Goal: Information Seeking & Learning: Learn about a topic

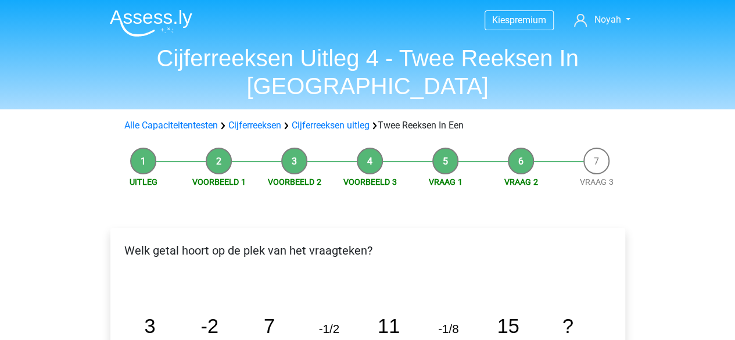
click at [166, 26] on img at bounding box center [151, 22] width 83 height 27
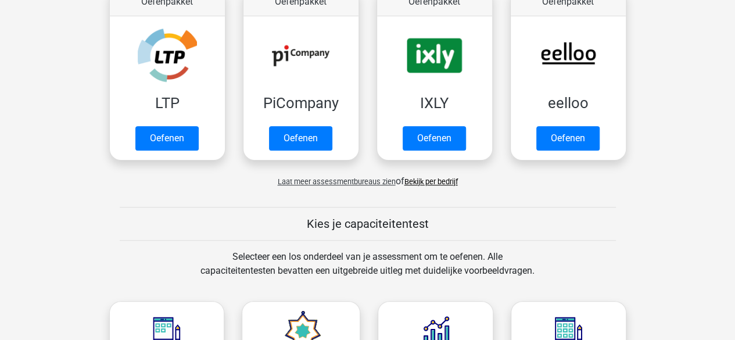
scroll to position [246, 0]
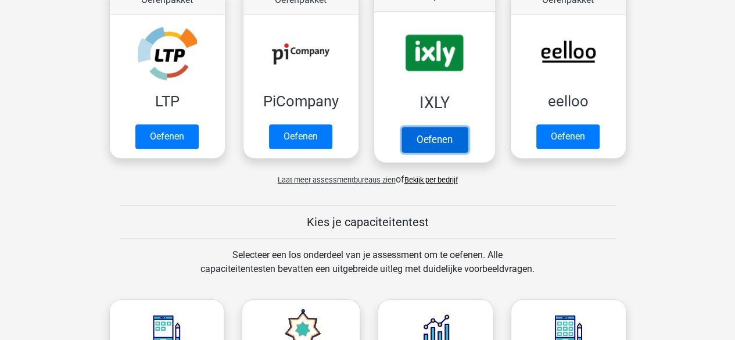
click at [435, 138] on link "Oefenen" at bounding box center [434, 140] width 66 height 26
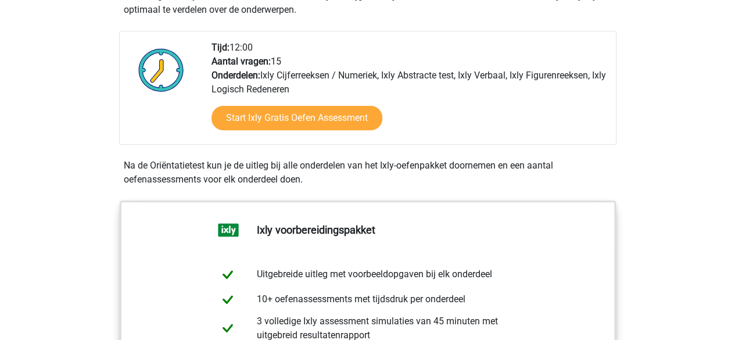
scroll to position [254, 0]
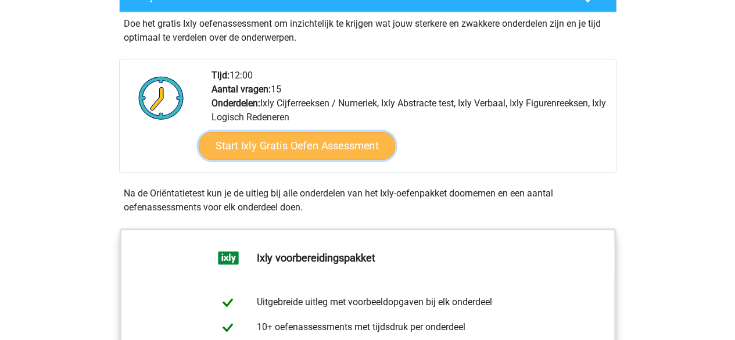
click at [347, 148] on link "Start Ixly Gratis Oefen Assessment" at bounding box center [296, 146] width 196 height 28
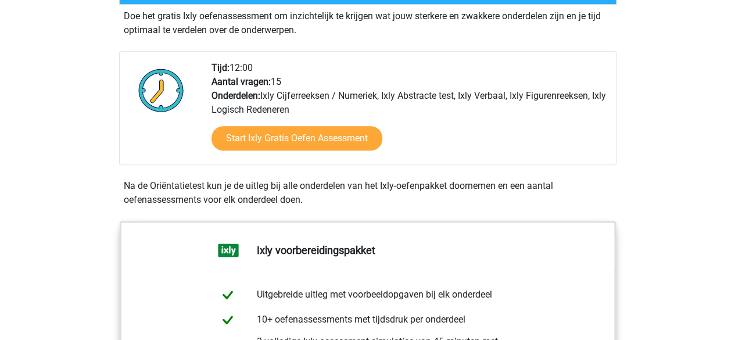
scroll to position [266, 0]
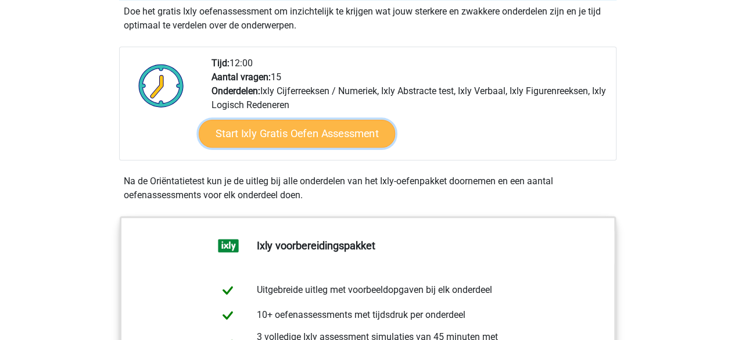
click at [327, 138] on link "Start Ixly Gratis Oefen Assessment" at bounding box center [296, 134] width 196 height 28
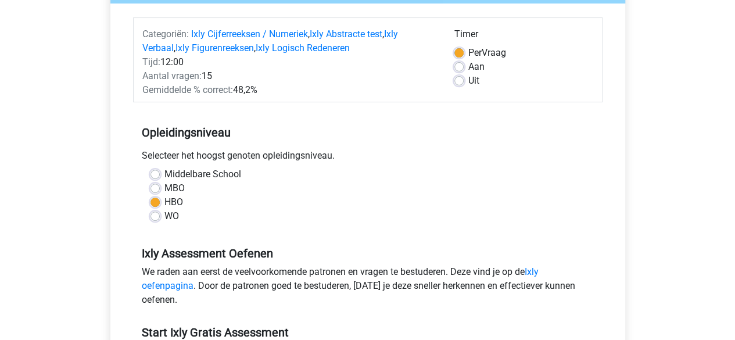
scroll to position [86, 0]
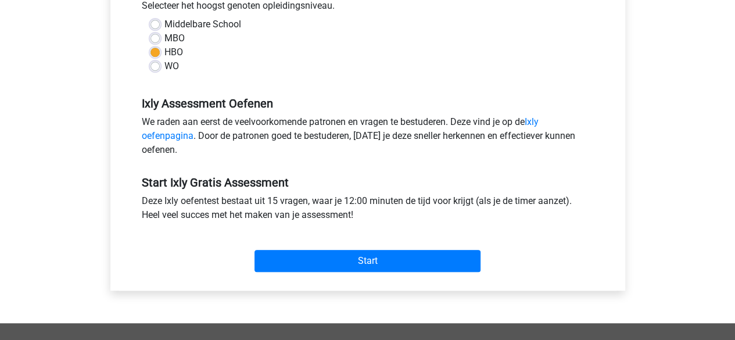
scroll to position [291, 0]
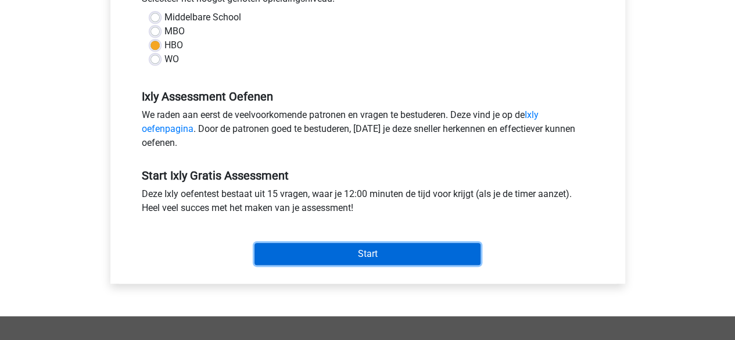
click at [368, 249] on input "Start" at bounding box center [368, 254] width 226 height 22
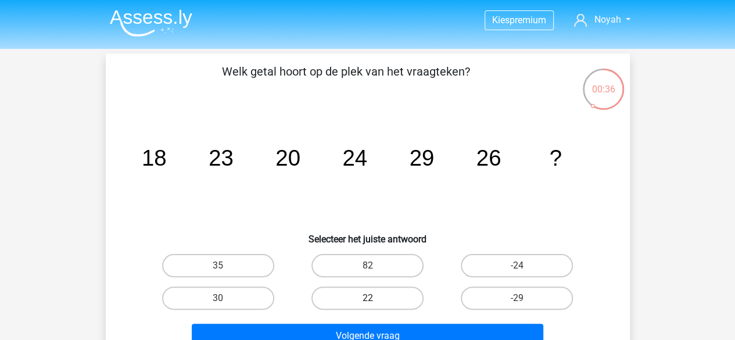
click at [388, 305] on label "22" at bounding box center [367, 297] width 112 height 23
click at [375, 305] on input "22" at bounding box center [371, 302] width 8 height 8
radio input "true"
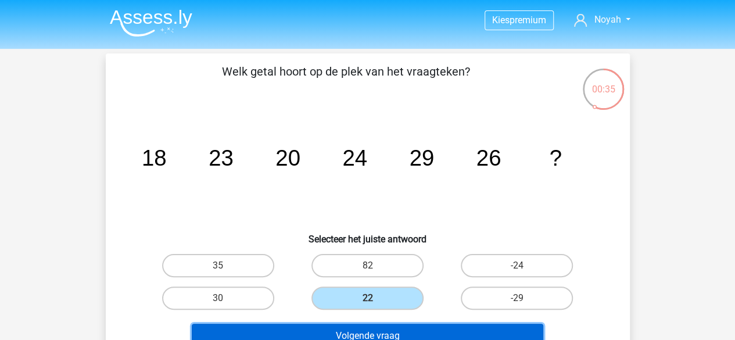
click at [415, 336] on button "Volgende vraag" at bounding box center [368, 336] width 352 height 24
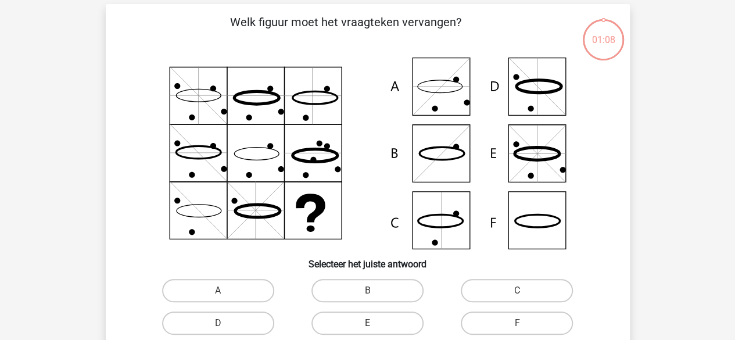
scroll to position [53, 0]
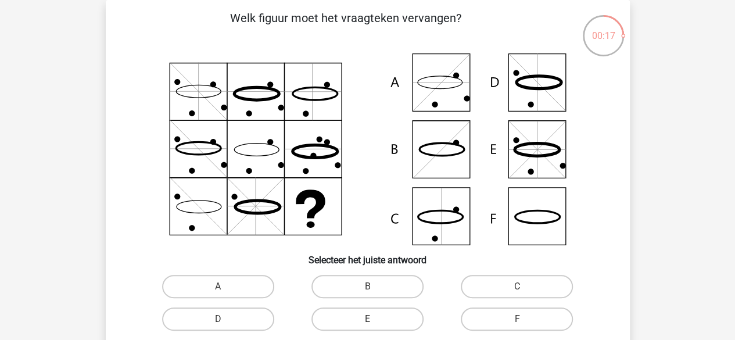
click at [438, 219] on icon at bounding box center [368, 149] width 468 height 192
click at [506, 284] on label "C" at bounding box center [517, 286] width 112 height 23
click at [517, 286] on input "C" at bounding box center [521, 290] width 8 height 8
radio input "true"
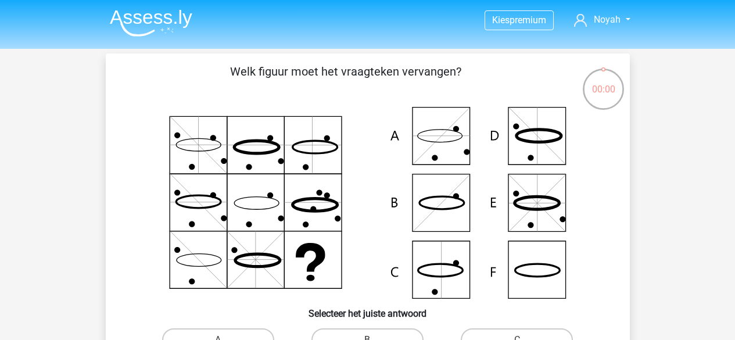
scroll to position [53, 0]
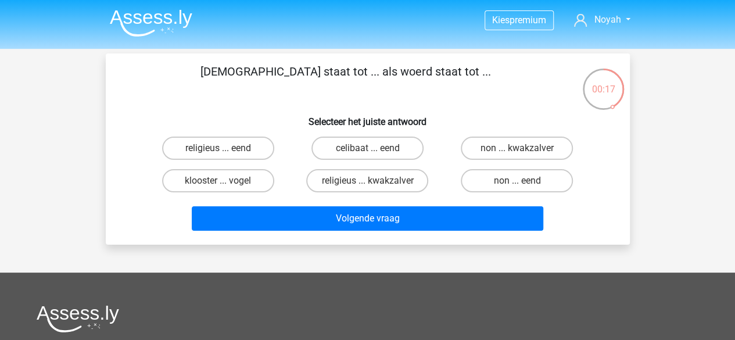
click at [521, 186] on input "non ... eend" at bounding box center [521, 185] width 8 height 8
radio input "true"
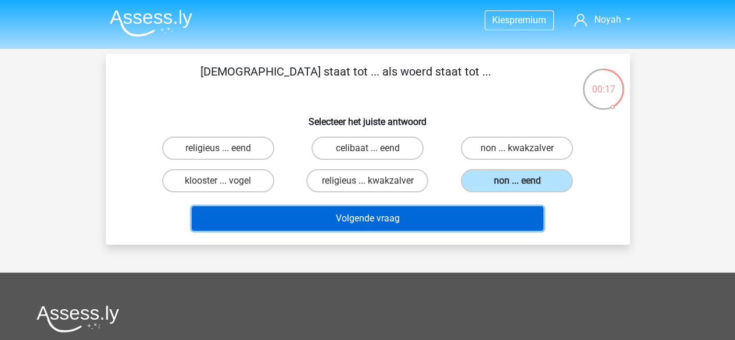
click at [375, 212] on button "Volgende vraag" at bounding box center [368, 218] width 352 height 24
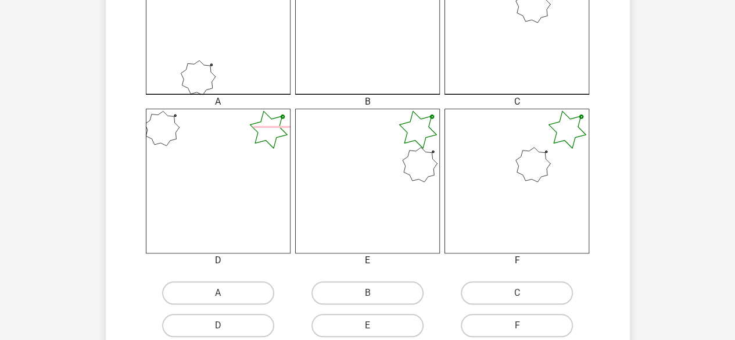
scroll to position [402, 0]
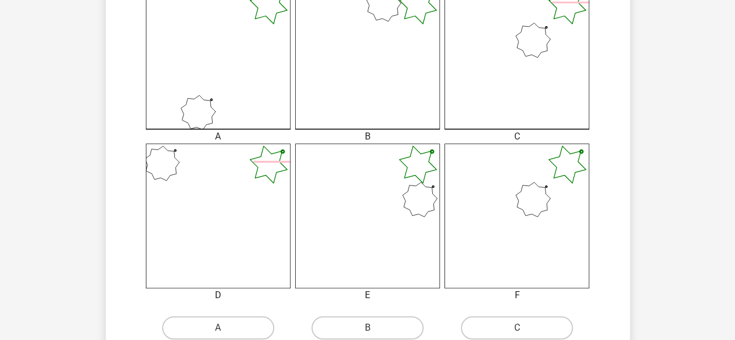
click at [512, 224] on icon at bounding box center [517, 216] width 145 height 145
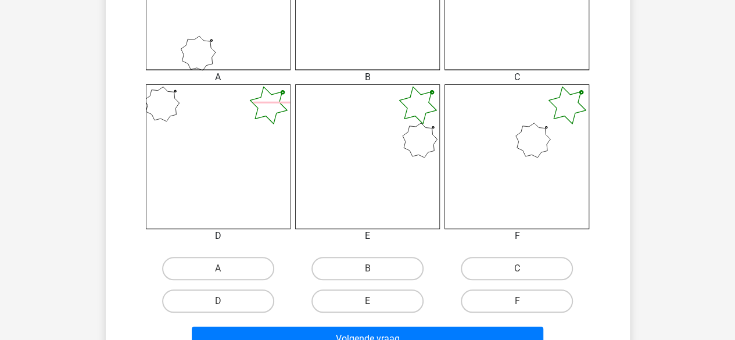
scroll to position [460, 0]
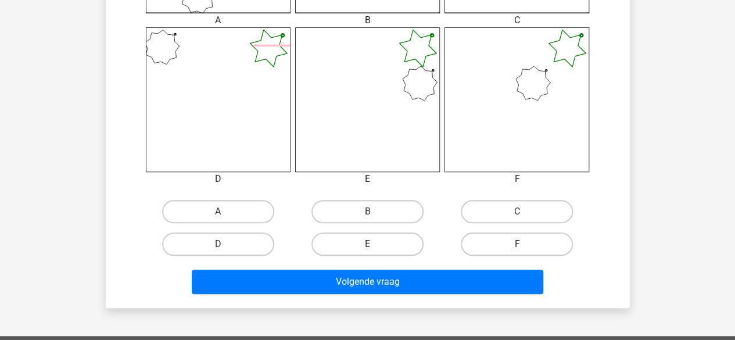
click at [492, 239] on label "F" at bounding box center [517, 243] width 112 height 23
click at [517, 244] on input "F" at bounding box center [521, 248] width 8 height 8
radio input "true"
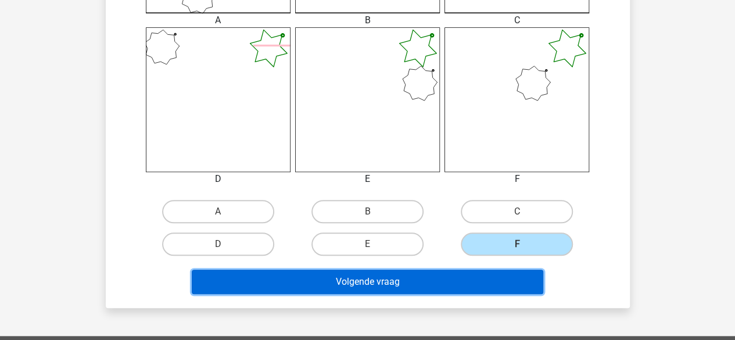
click at [444, 281] on button "Volgende vraag" at bounding box center [368, 282] width 352 height 24
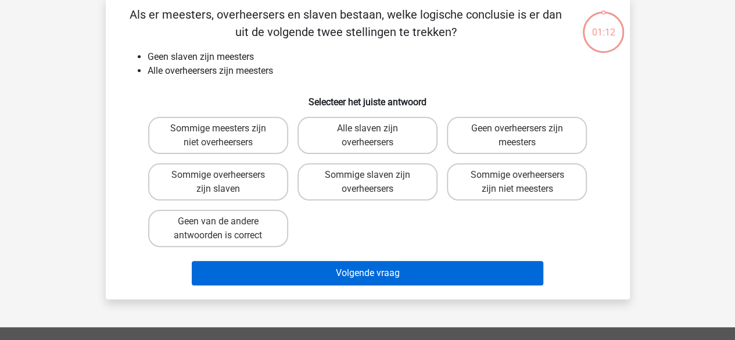
scroll to position [53, 0]
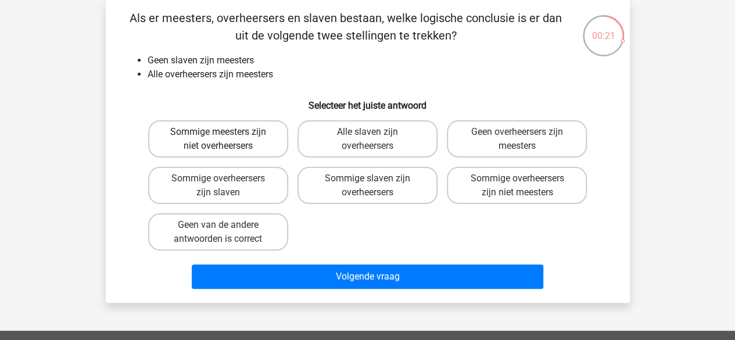
click at [247, 146] on label "Sommige meesters zijn niet overheersers" at bounding box center [218, 138] width 140 height 37
click at [225, 139] on input "Sommige meesters zijn niet overheersers" at bounding box center [222, 136] width 8 height 8
radio input "true"
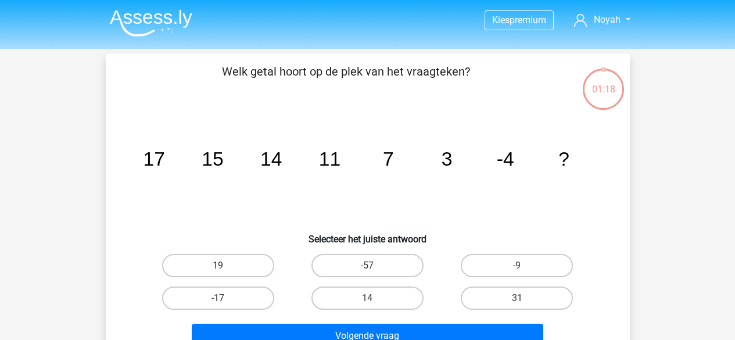
scroll to position [53, 0]
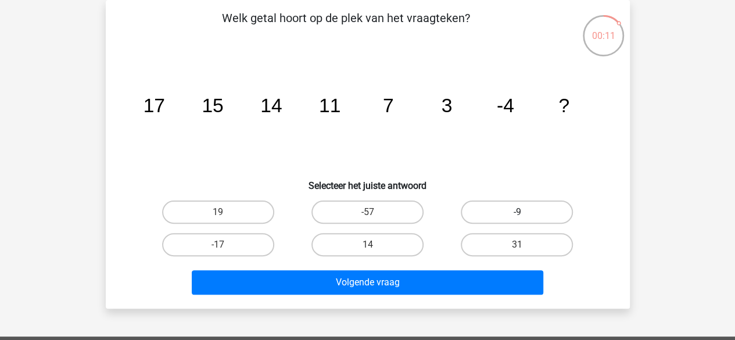
click at [506, 212] on label "-9" at bounding box center [517, 211] width 112 height 23
click at [517, 212] on input "-9" at bounding box center [521, 216] width 8 height 8
radio input "true"
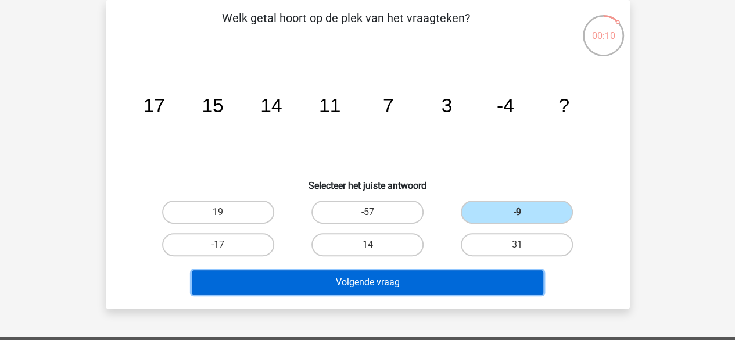
click at [390, 275] on button "Volgende vraag" at bounding box center [368, 282] width 352 height 24
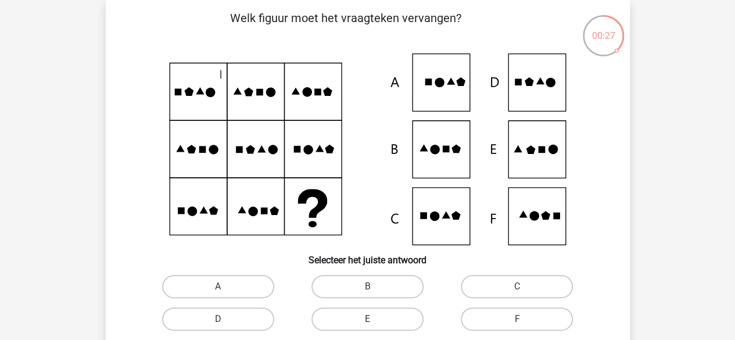
click at [537, 157] on icon at bounding box center [368, 149] width 468 height 192
click at [368, 322] on input "E" at bounding box center [371, 323] width 8 height 8
radio input "true"
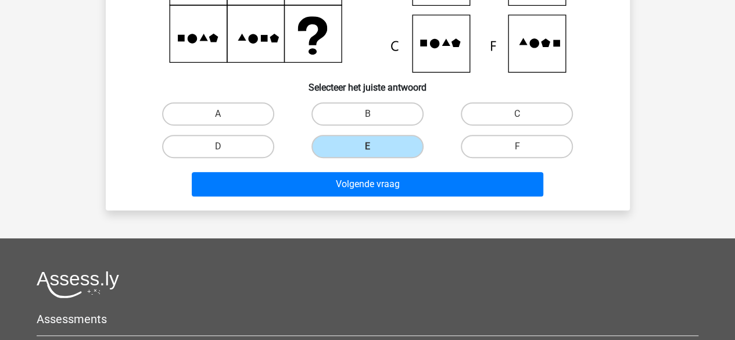
scroll to position [228, 0]
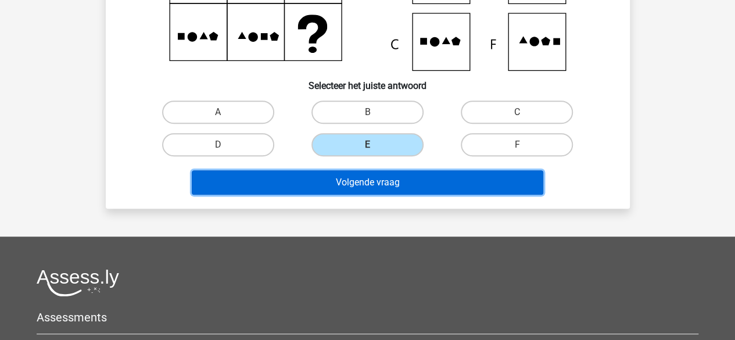
click at [461, 187] on button "Volgende vraag" at bounding box center [368, 182] width 352 height 24
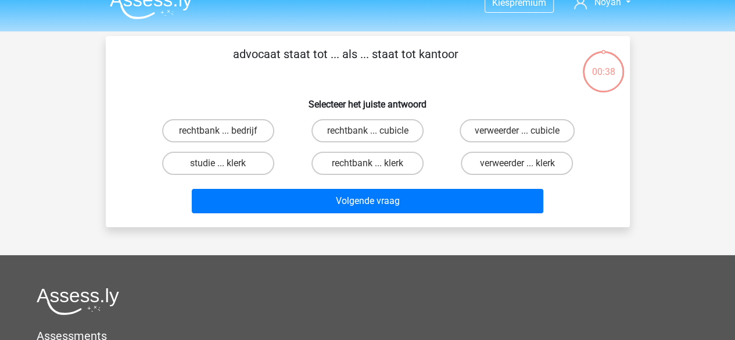
scroll to position [0, 0]
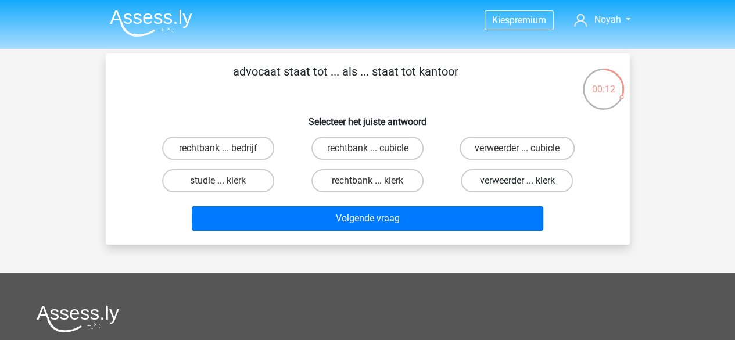
click at [497, 181] on label "verweerder ... klerk" at bounding box center [517, 180] width 112 height 23
click at [517, 181] on input "verweerder ... klerk" at bounding box center [521, 185] width 8 height 8
radio input "true"
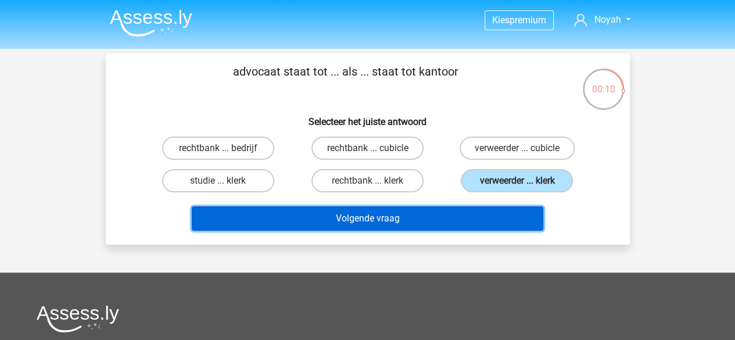
click at [411, 218] on button "Volgende vraag" at bounding box center [368, 218] width 352 height 24
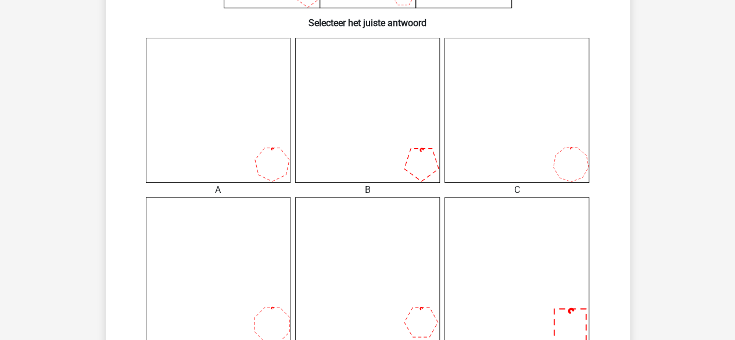
scroll to position [349, 0]
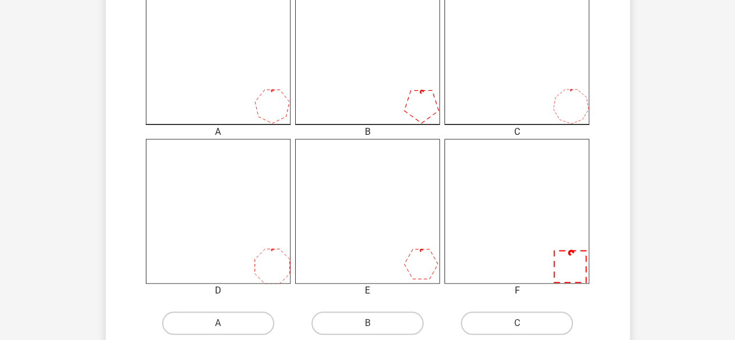
click at [281, 218] on icon at bounding box center [218, 211] width 145 height 145
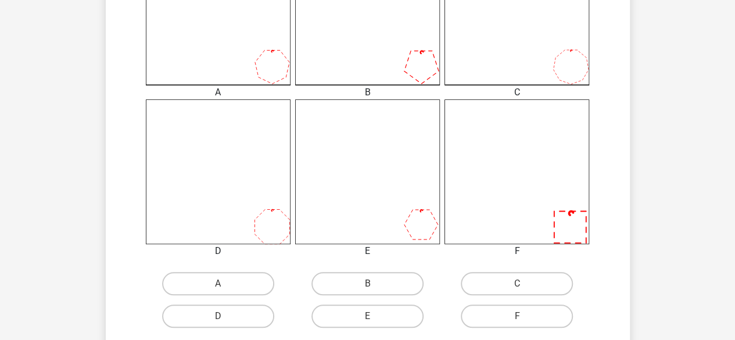
scroll to position [407, 0]
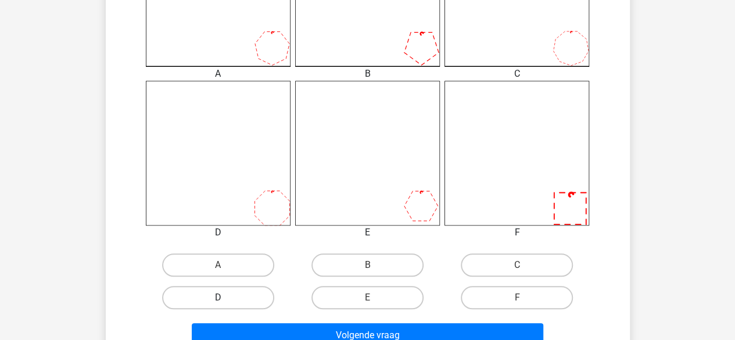
click at [274, 297] on label "D" at bounding box center [218, 297] width 112 height 23
click at [225, 298] on input "D" at bounding box center [222, 302] width 8 height 8
radio input "true"
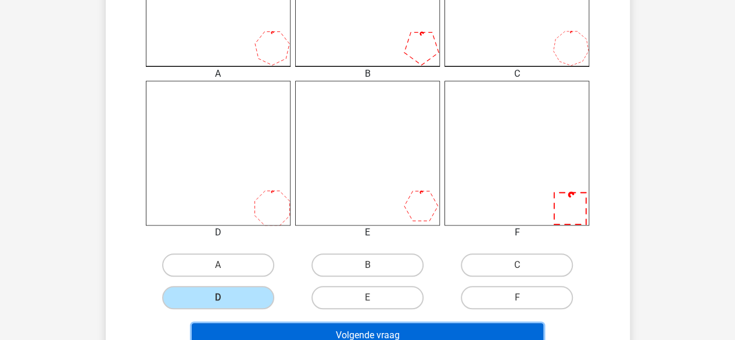
click at [339, 325] on button "Volgende vraag" at bounding box center [368, 335] width 352 height 24
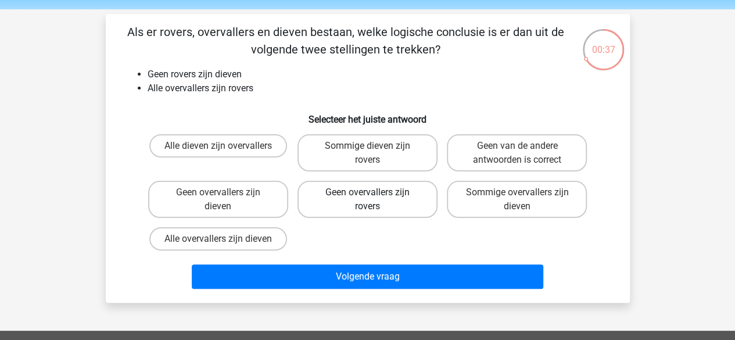
scroll to position [58, 0]
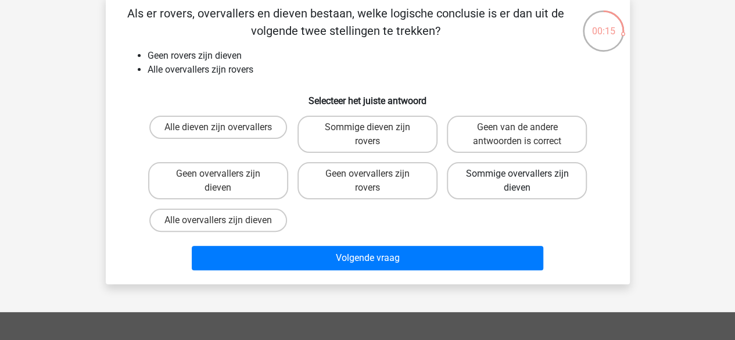
click at [514, 181] on label "Sommige overvallers zijn dieven" at bounding box center [517, 180] width 140 height 37
click at [517, 181] on input "Sommige overvallers zijn dieven" at bounding box center [521, 178] width 8 height 8
radio input "true"
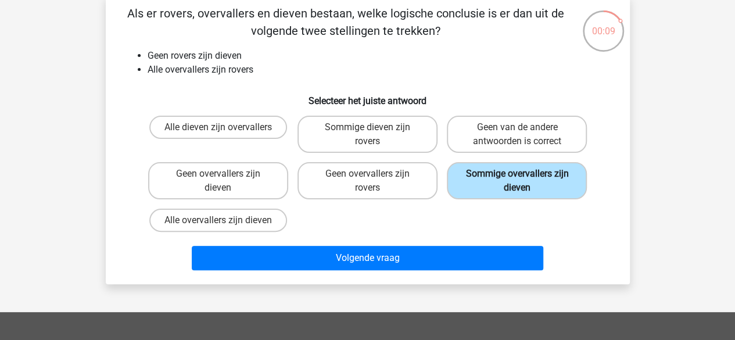
click at [489, 183] on label "Sommige overvallers zijn dieven" at bounding box center [517, 180] width 140 height 37
click at [517, 181] on input "Sommige overvallers zijn dieven" at bounding box center [521, 178] width 8 height 8
click at [518, 136] on label "Geen van de andere antwoorden is correct" at bounding box center [517, 134] width 140 height 37
click at [518, 135] on input "Geen van de andere antwoorden is correct" at bounding box center [521, 131] width 8 height 8
radio input "true"
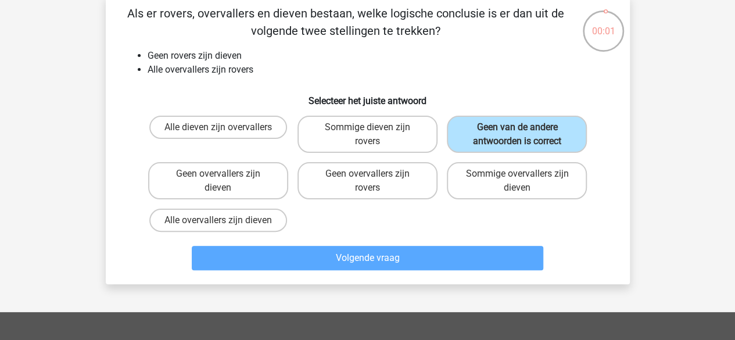
click at [420, 247] on div "Volgende vraag" at bounding box center [367, 255] width 487 height 38
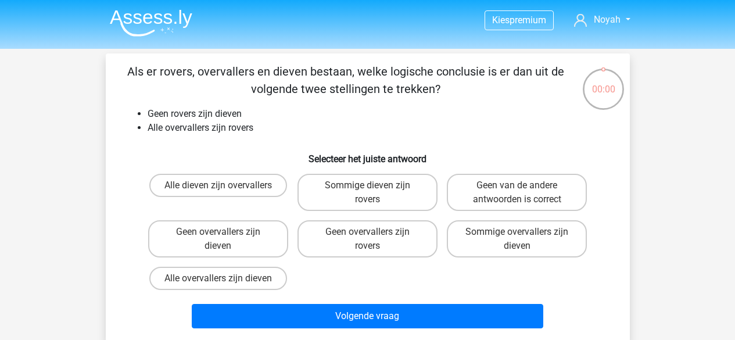
scroll to position [58, 0]
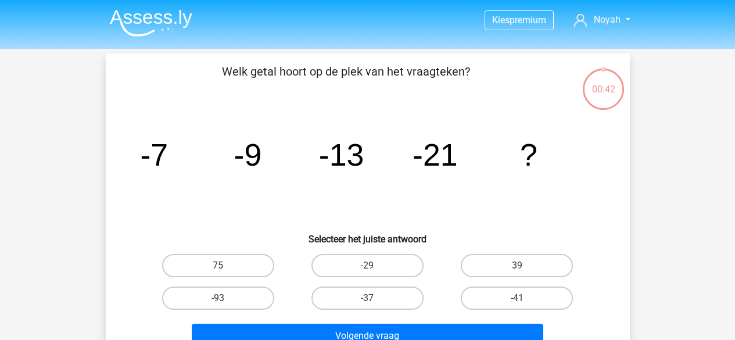
scroll to position [58, 0]
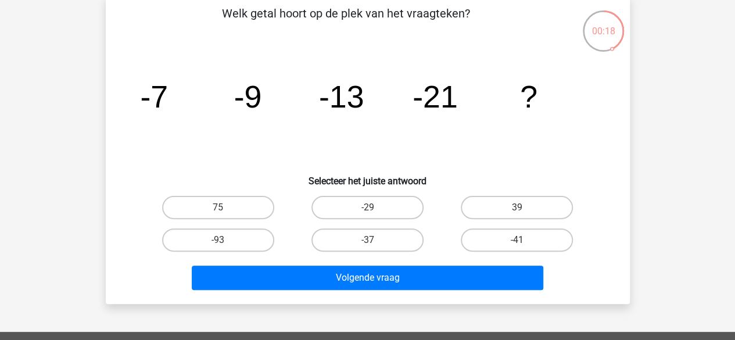
click at [374, 240] on input "-37" at bounding box center [371, 244] width 8 height 8
radio input "true"
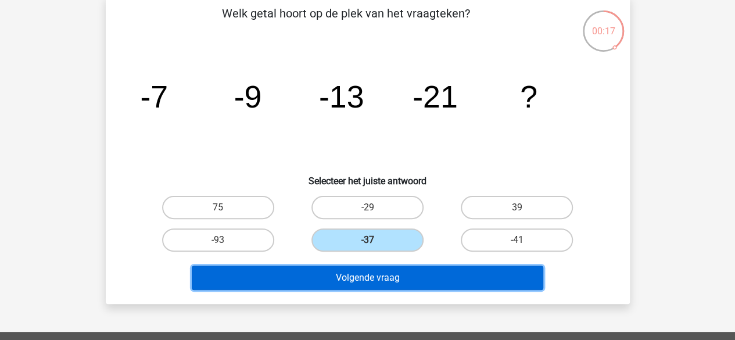
click at [389, 285] on button "Volgende vraag" at bounding box center [368, 278] width 352 height 24
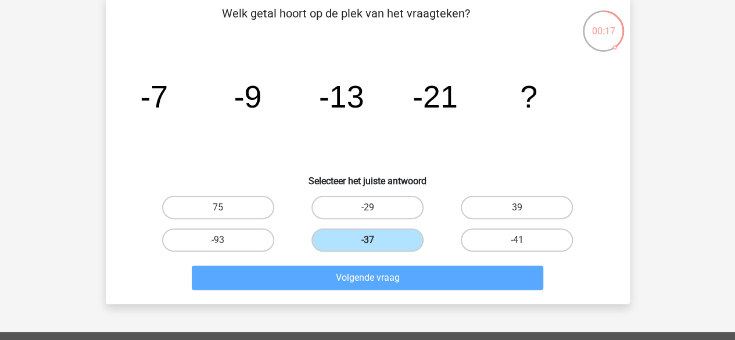
scroll to position [53, 0]
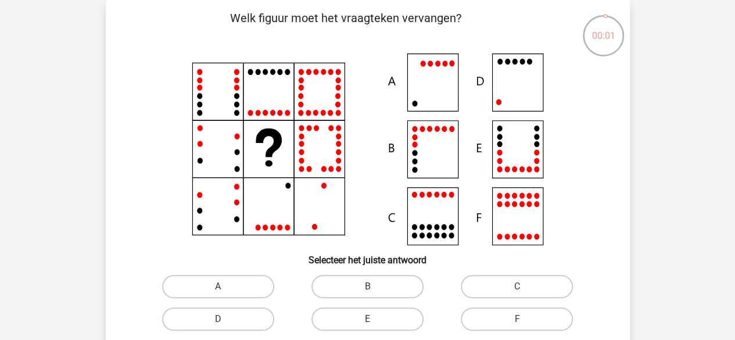
click at [438, 93] on icon at bounding box center [368, 149] width 468 height 192
click at [236, 288] on label "A" at bounding box center [218, 286] width 112 height 23
click at [225, 288] on input "A" at bounding box center [222, 290] width 8 height 8
radio input "true"
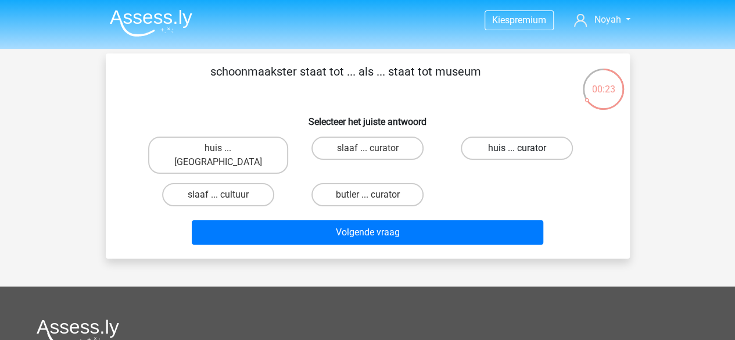
click at [510, 150] on label "huis ... curator" at bounding box center [517, 148] width 112 height 23
click at [517, 150] on input "huis ... curator" at bounding box center [521, 152] width 8 height 8
radio input "true"
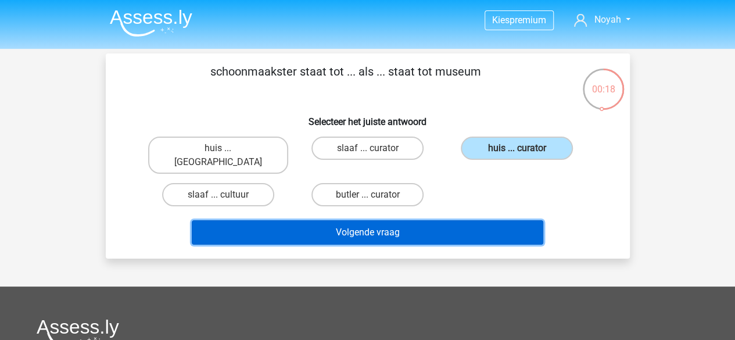
click at [368, 220] on button "Volgende vraag" at bounding box center [368, 232] width 352 height 24
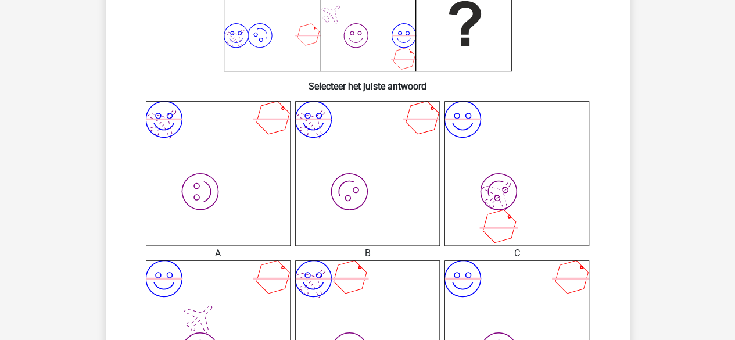
scroll to position [349, 0]
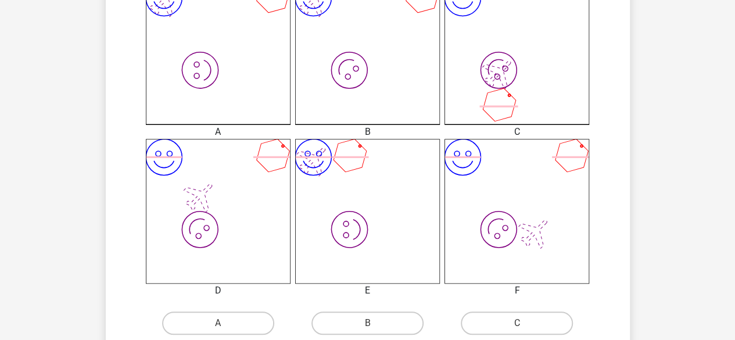
click at [375, 310] on div "B" at bounding box center [367, 323] width 149 height 33
click at [376, 321] on label "B" at bounding box center [367, 322] width 112 height 23
click at [375, 323] on input "B" at bounding box center [371, 327] width 8 height 8
radio input "true"
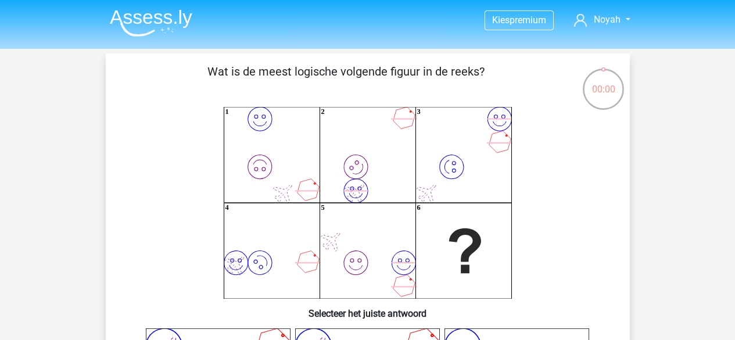
scroll to position [349, 0]
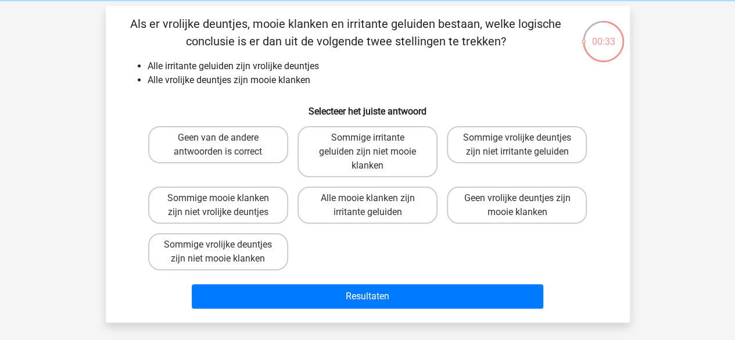
scroll to position [66, 0]
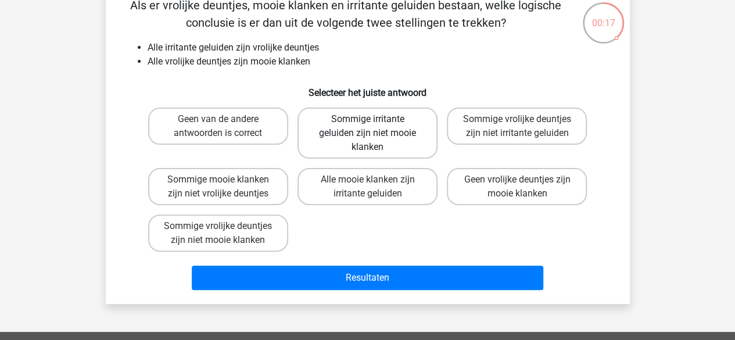
click at [385, 145] on label "Sommige irritante geluiden zijn niet mooie klanken" at bounding box center [368, 132] width 140 height 51
click at [375, 127] on input "Sommige irritante geluiden zijn niet mooie klanken" at bounding box center [371, 123] width 8 height 8
radio input "true"
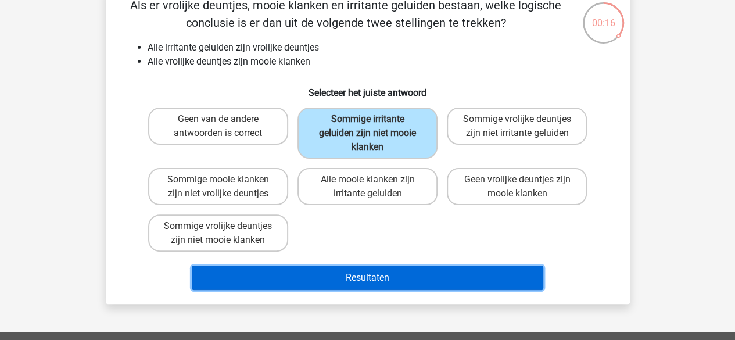
click at [392, 275] on button "Resultaten" at bounding box center [368, 278] width 352 height 24
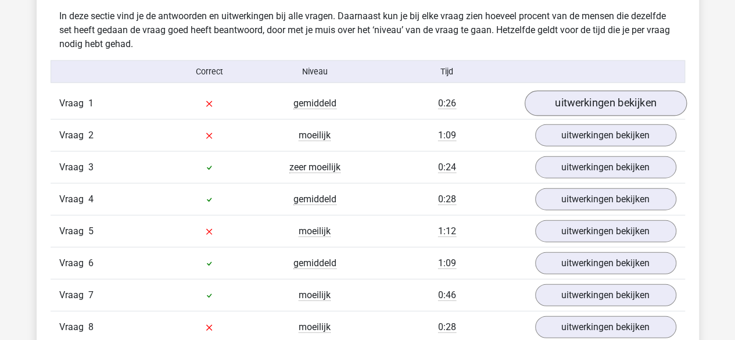
scroll to position [1336, 0]
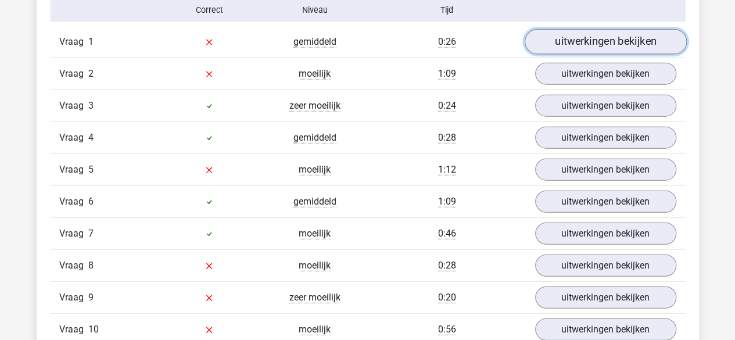
click at [615, 38] on link "uitwerkingen bekijken" at bounding box center [605, 43] width 162 height 26
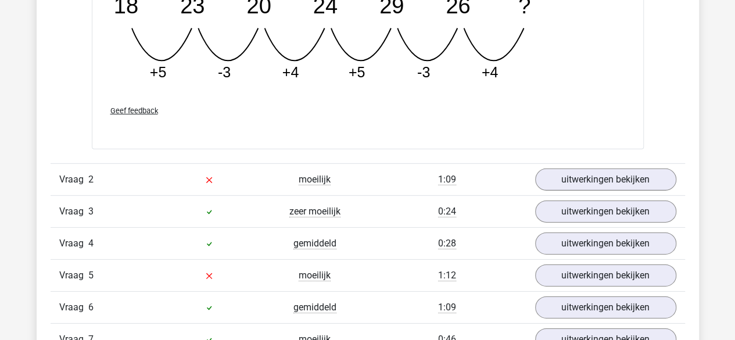
scroll to position [1743, 0]
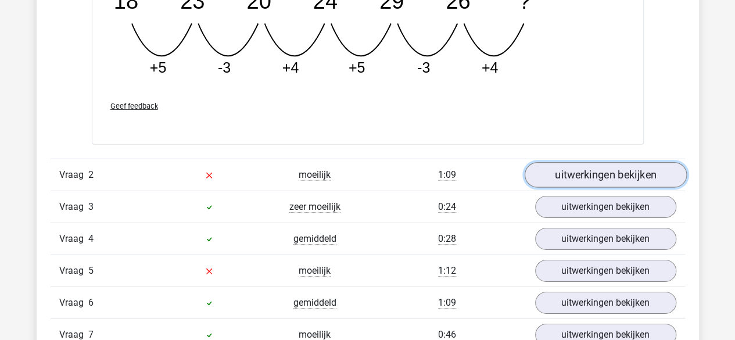
click at [610, 178] on link "uitwerkingen bekijken" at bounding box center [605, 175] width 162 height 26
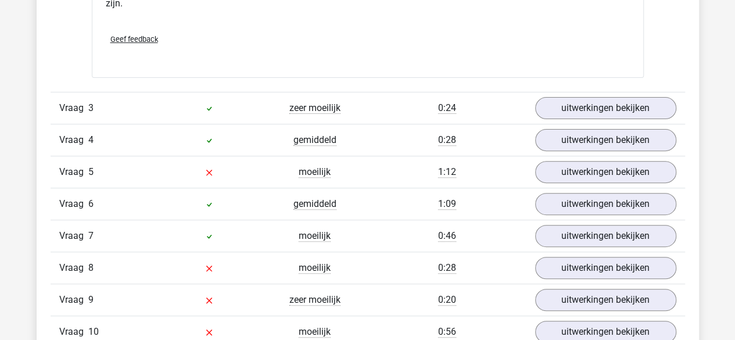
scroll to position [2382, 0]
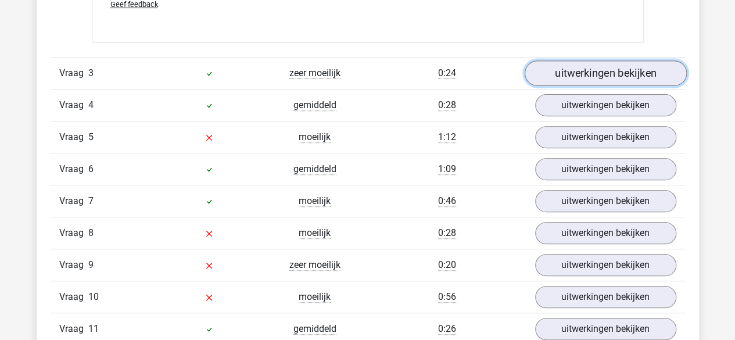
click at [587, 71] on link "uitwerkingen bekijken" at bounding box center [605, 73] width 162 height 26
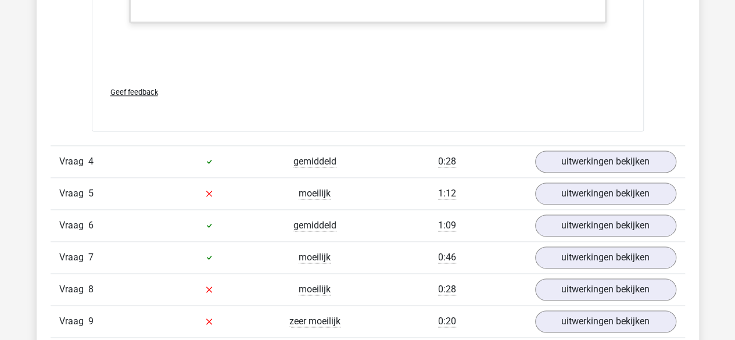
scroll to position [2963, 0]
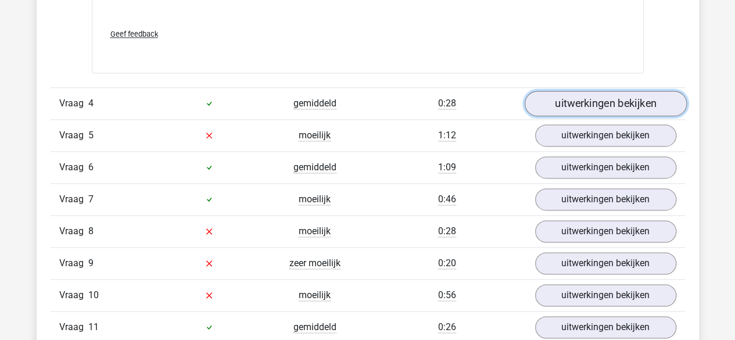
click at [608, 99] on link "uitwerkingen bekijken" at bounding box center [605, 104] width 162 height 26
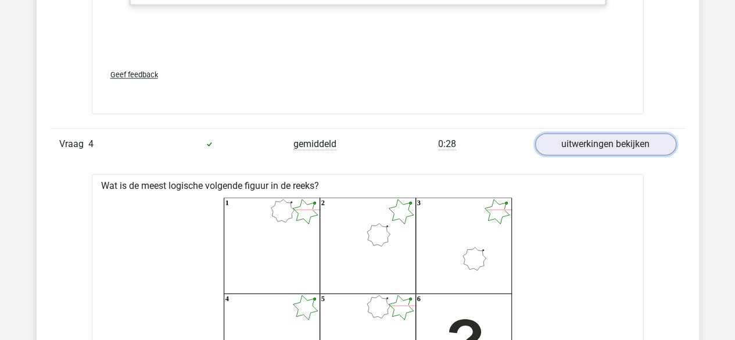
scroll to position [2905, 0]
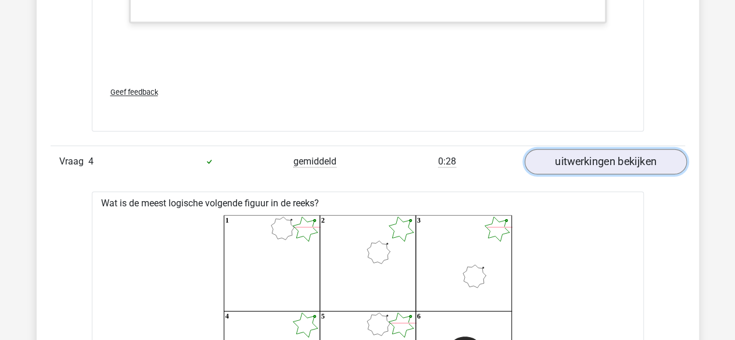
click at [666, 156] on link "uitwerkingen bekijken" at bounding box center [605, 162] width 162 height 26
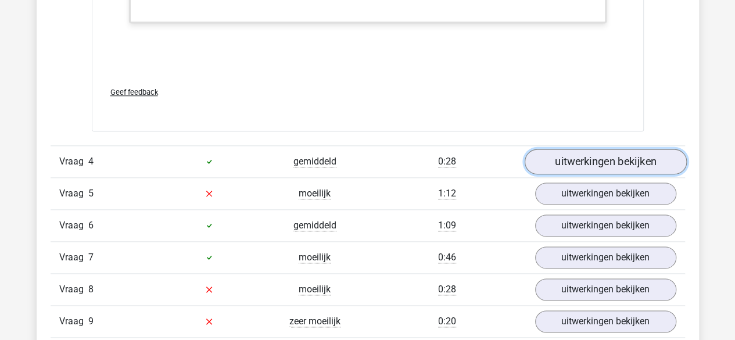
click at [653, 155] on link "uitwerkingen bekijken" at bounding box center [605, 162] width 162 height 26
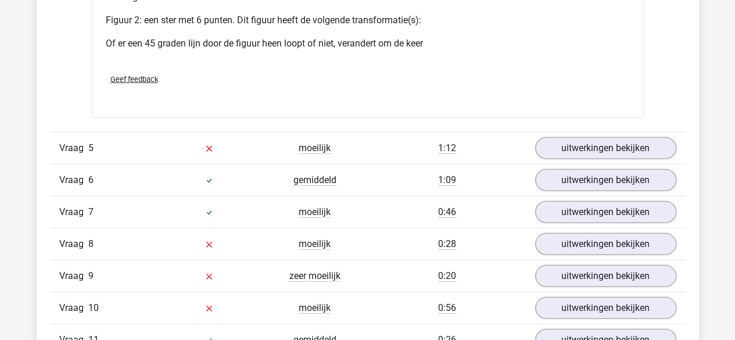
scroll to position [3777, 0]
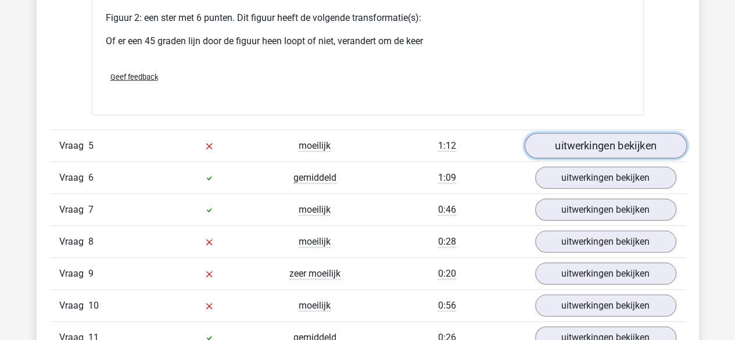
click at [615, 135] on link "uitwerkingen bekijken" at bounding box center [605, 146] width 162 height 26
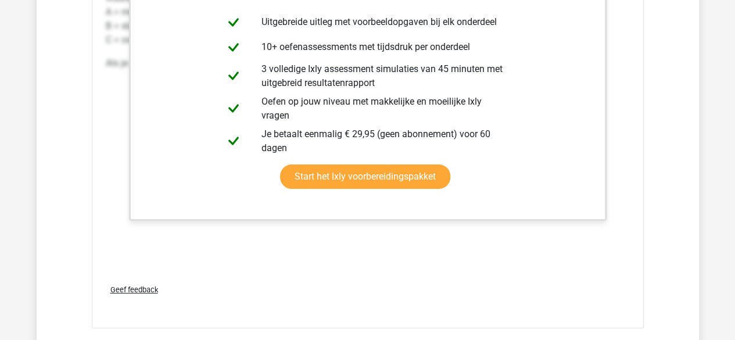
scroll to position [4416, 0]
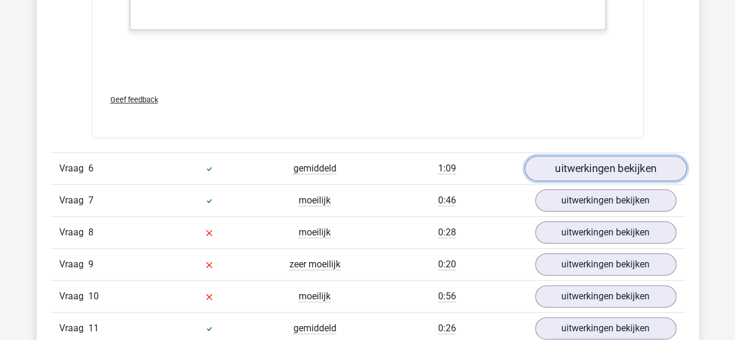
click at [564, 165] on link "uitwerkingen bekijken" at bounding box center [605, 169] width 162 height 26
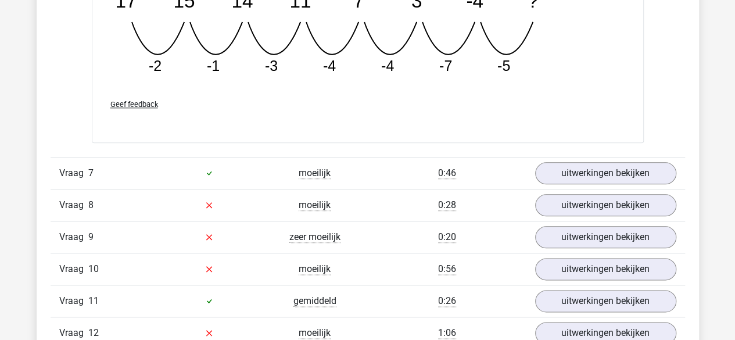
scroll to position [5055, 0]
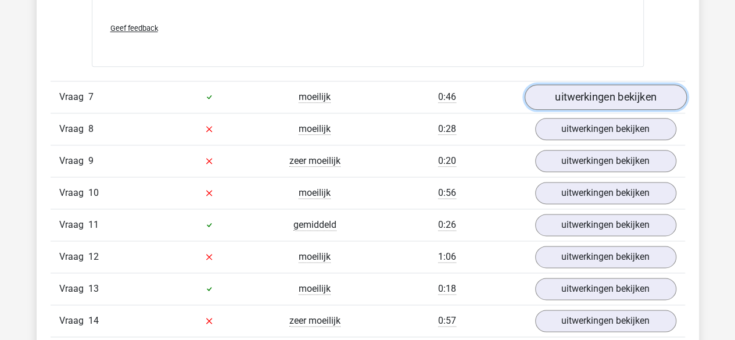
click at [595, 97] on link "uitwerkingen bekijken" at bounding box center [605, 97] width 162 height 26
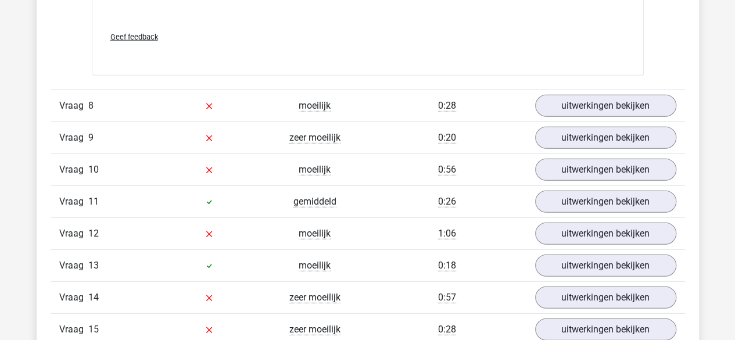
scroll to position [5869, 0]
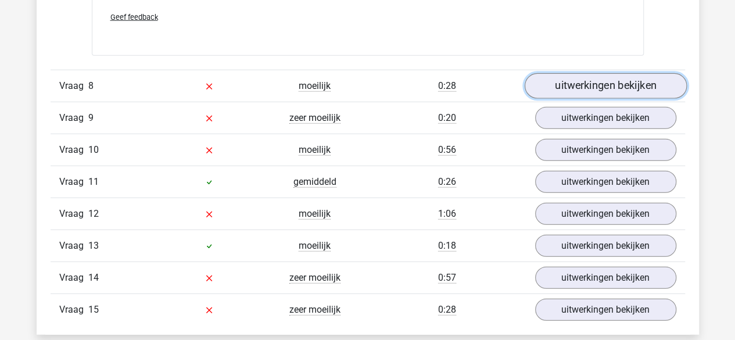
click at [571, 77] on link "uitwerkingen bekijken" at bounding box center [605, 86] width 162 height 26
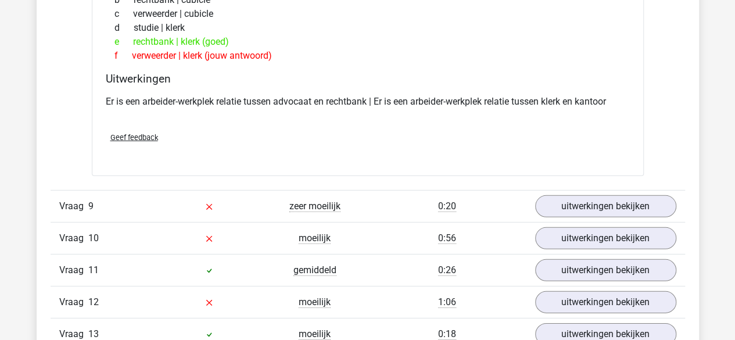
scroll to position [6101, 0]
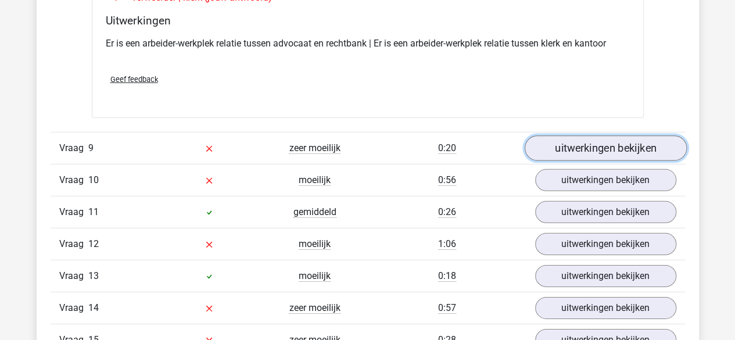
click at [558, 139] on link "uitwerkingen bekijken" at bounding box center [605, 148] width 162 height 26
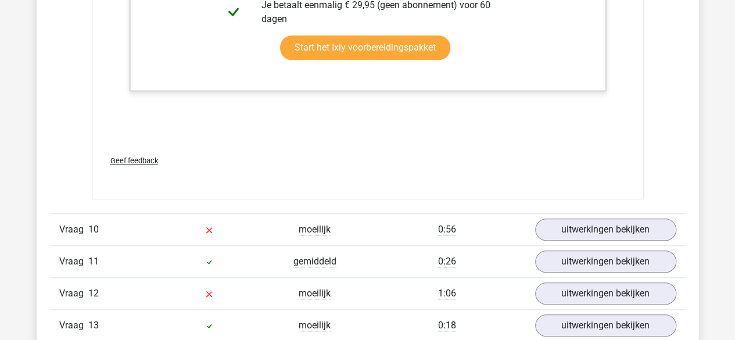
scroll to position [7147, 0]
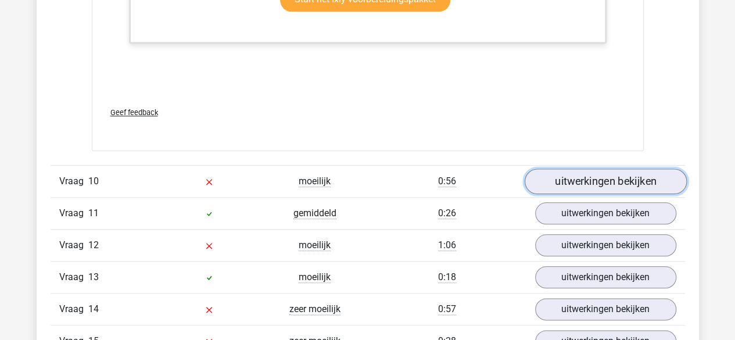
click at [546, 173] on link "uitwerkingen bekijken" at bounding box center [605, 182] width 162 height 26
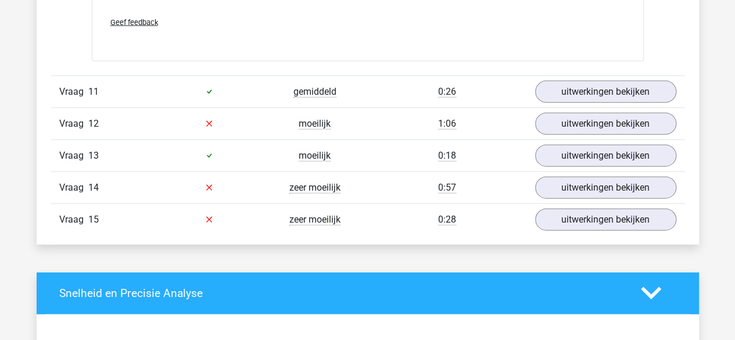
scroll to position [7902, 0]
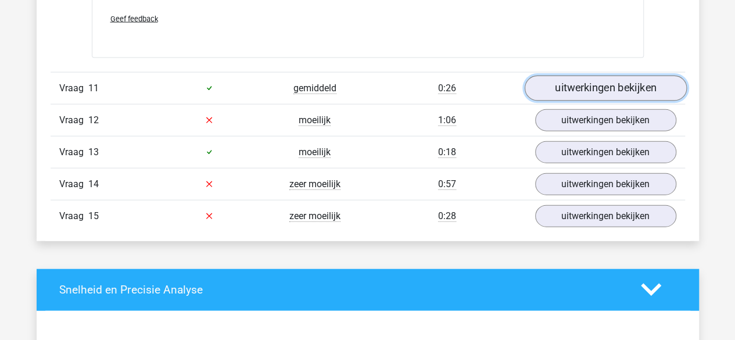
click at [564, 76] on link "uitwerkingen bekijken" at bounding box center [605, 89] width 162 height 26
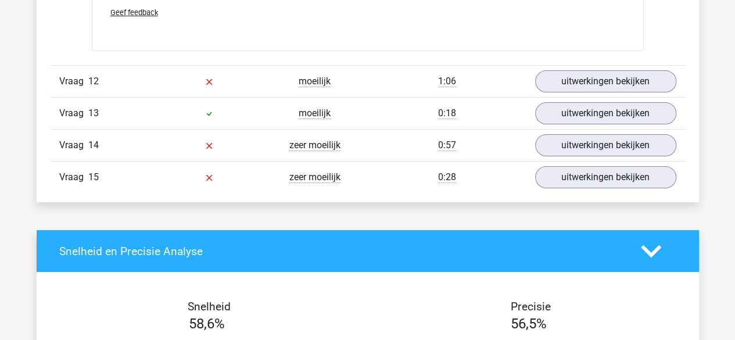
scroll to position [8658, 0]
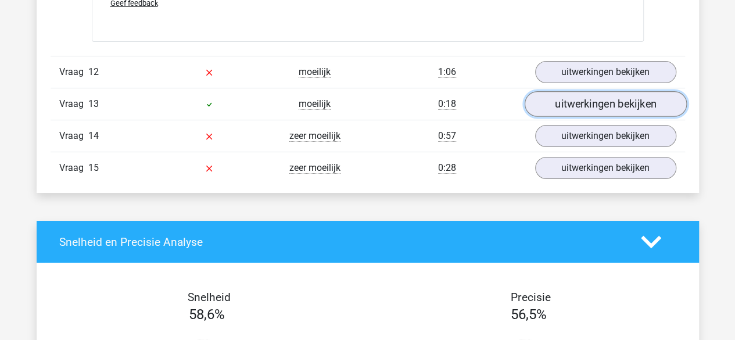
click at [574, 100] on link "uitwerkingen bekijken" at bounding box center [605, 104] width 162 height 26
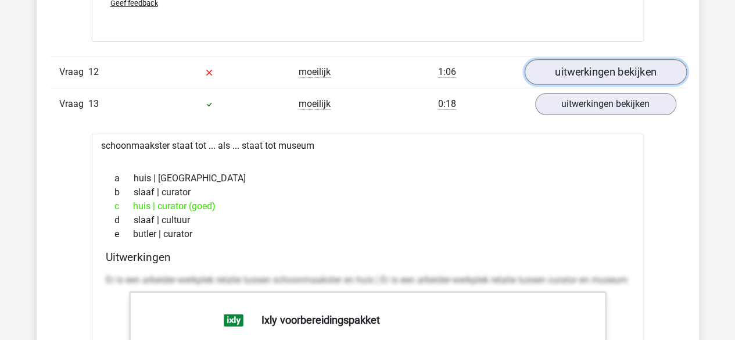
click at [581, 59] on link "uitwerkingen bekijken" at bounding box center [605, 72] width 162 height 26
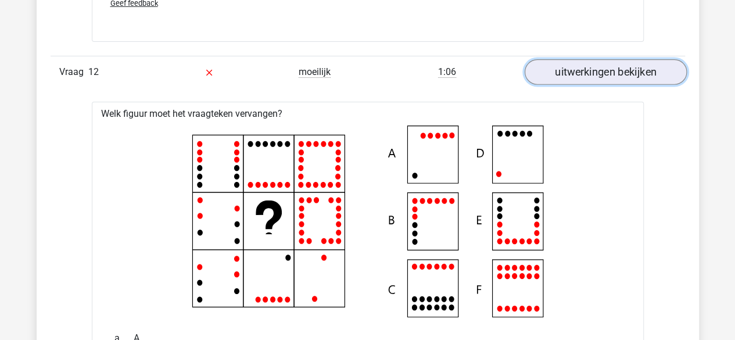
click at [587, 59] on link "uitwerkingen bekijken" at bounding box center [605, 72] width 162 height 26
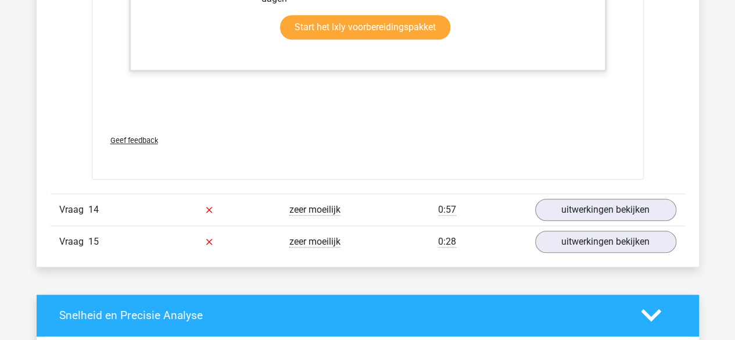
scroll to position [9181, 0]
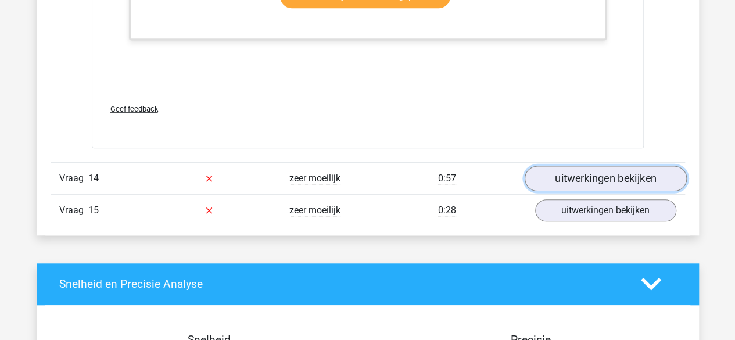
click at [575, 166] on link "uitwerkingen bekijken" at bounding box center [605, 179] width 162 height 26
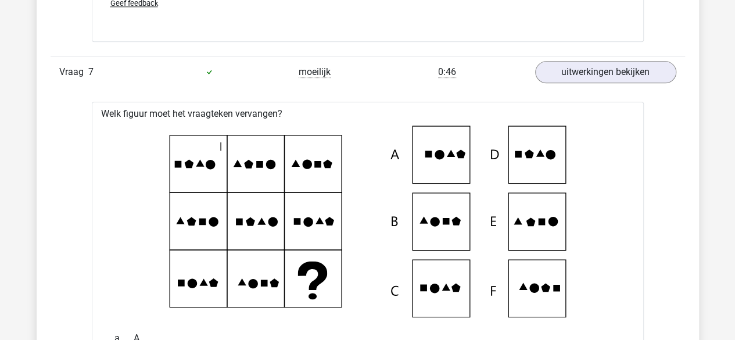
scroll to position [5078, 0]
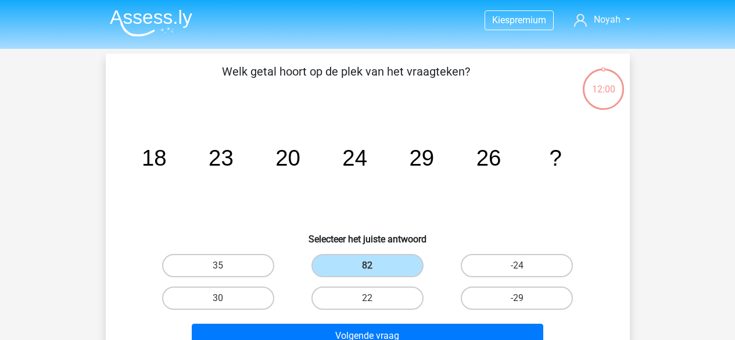
scroll to position [66, 0]
click at [150, 14] on img at bounding box center [151, 22] width 83 height 27
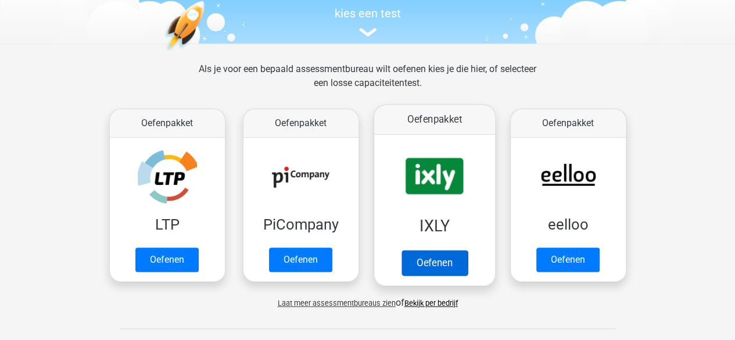
scroll to position [123, 0]
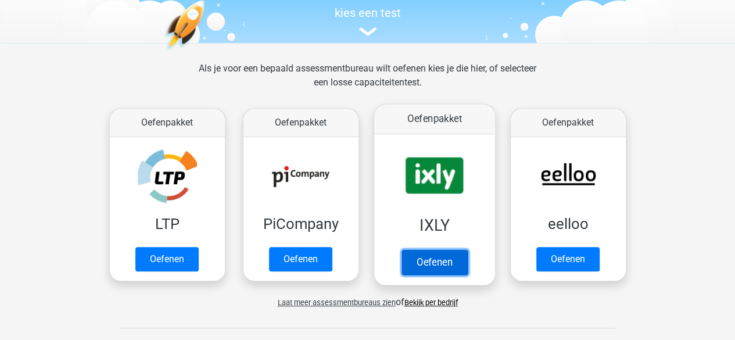
click at [431, 249] on link "Oefenen" at bounding box center [434, 262] width 66 height 26
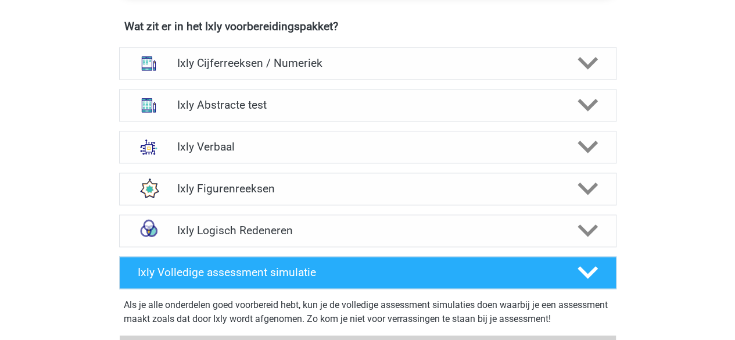
scroll to position [748, 0]
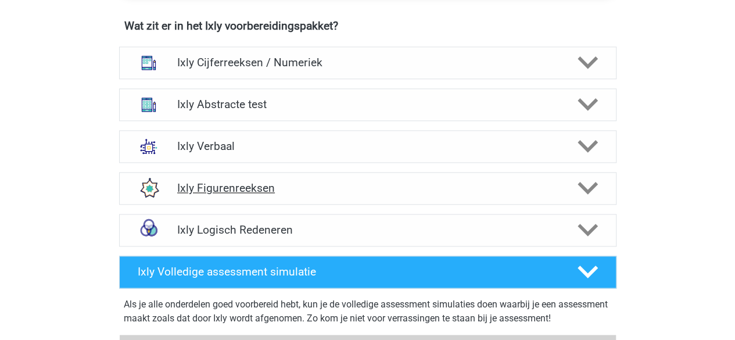
click at [318, 198] on div "Ixly Figurenreeksen" at bounding box center [367, 188] width 497 height 33
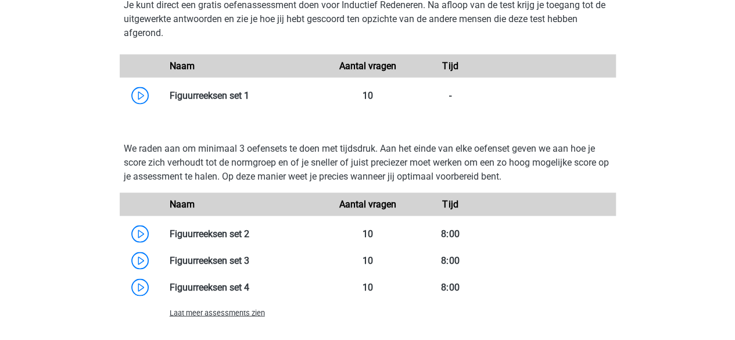
scroll to position [1033, 0]
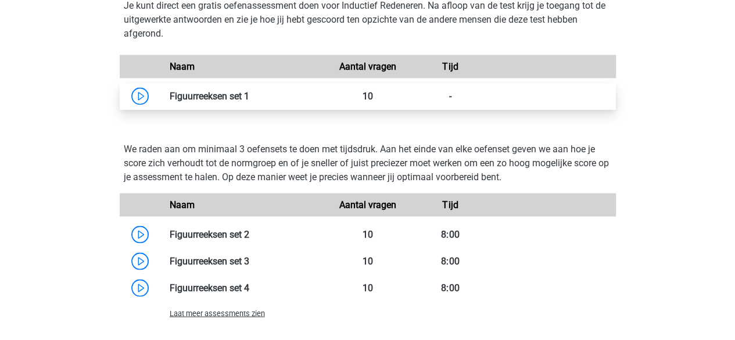
click at [249, 100] on link at bounding box center [249, 95] width 0 height 11
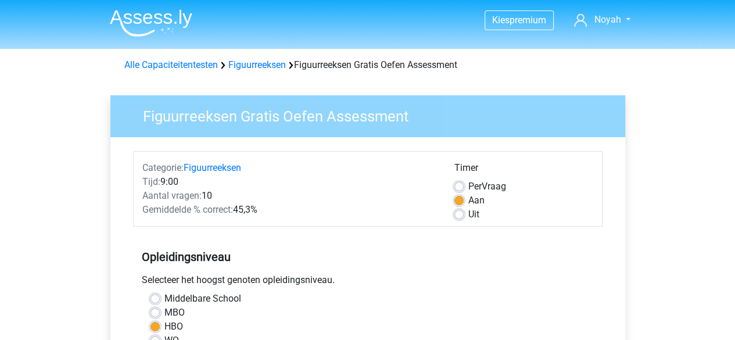
click at [468, 188] on label "Per Vraag" at bounding box center [487, 187] width 38 height 14
click at [460, 188] on input "Per Vraag" at bounding box center [458, 186] width 9 height 12
radio input "true"
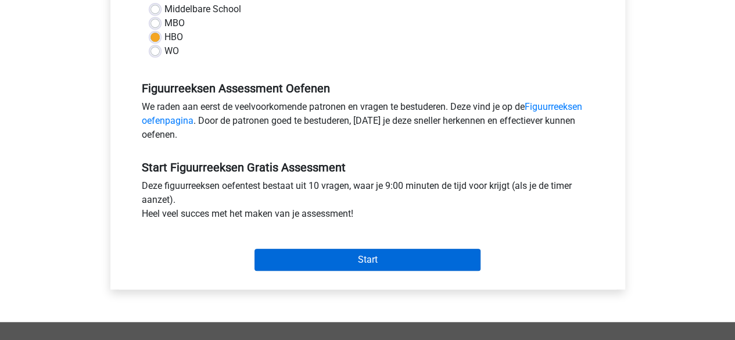
scroll to position [291, 0]
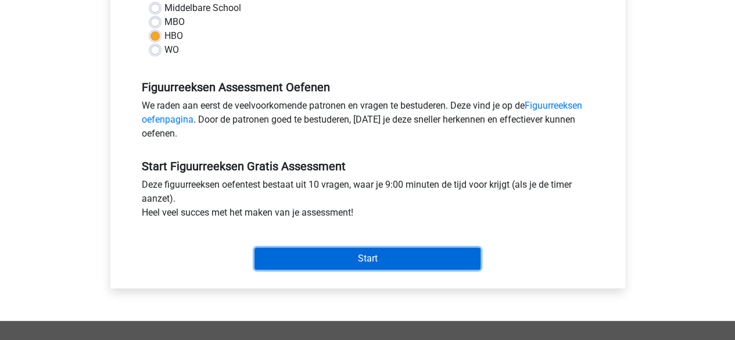
click at [339, 260] on input "Start" at bounding box center [368, 259] width 226 height 22
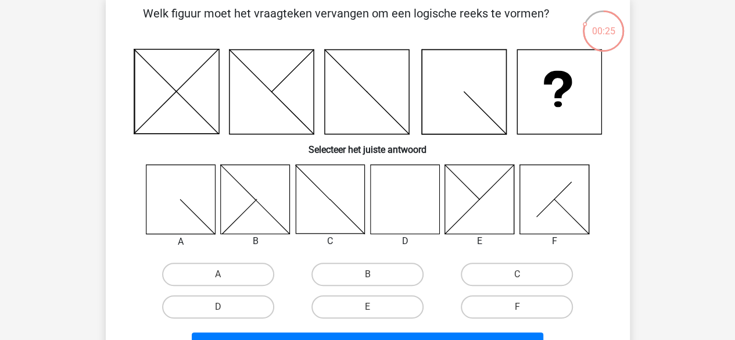
scroll to position [116, 0]
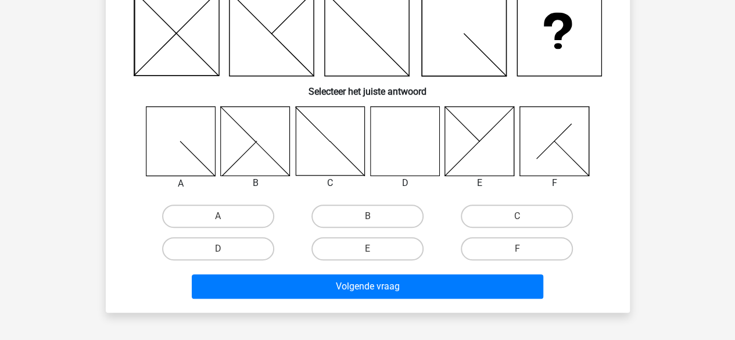
click at [412, 163] on icon at bounding box center [404, 140] width 69 height 69
click at [260, 252] on label "D" at bounding box center [218, 248] width 112 height 23
click at [225, 252] on input "D" at bounding box center [222, 253] width 8 height 8
radio input "true"
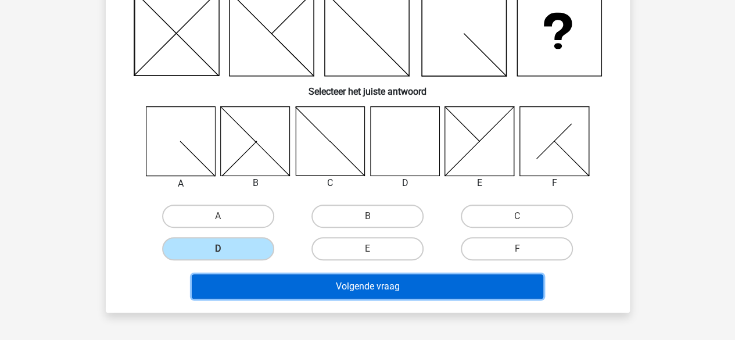
click at [402, 290] on button "Volgende vraag" at bounding box center [368, 286] width 352 height 24
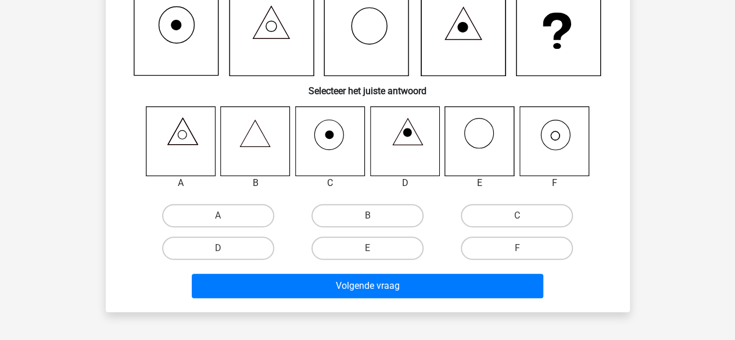
scroll to position [53, 0]
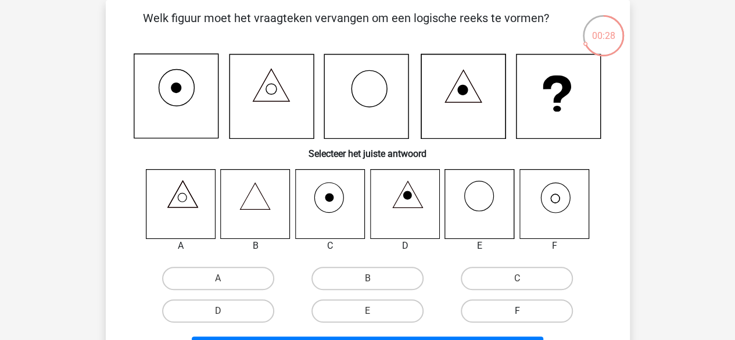
click at [540, 313] on label "F" at bounding box center [517, 310] width 112 height 23
click at [525, 313] on input "F" at bounding box center [521, 315] width 8 height 8
radio input "true"
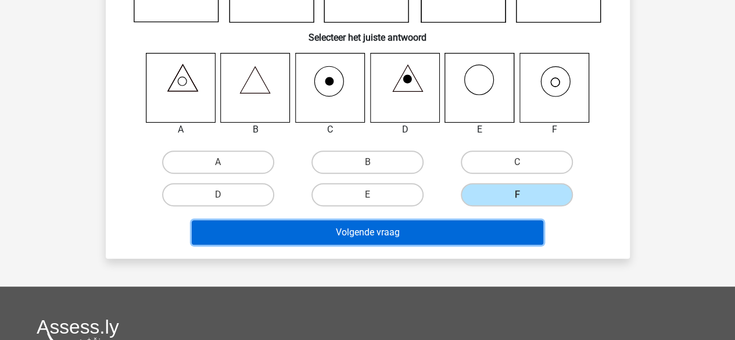
click at [417, 221] on button "Volgende vraag" at bounding box center [368, 232] width 352 height 24
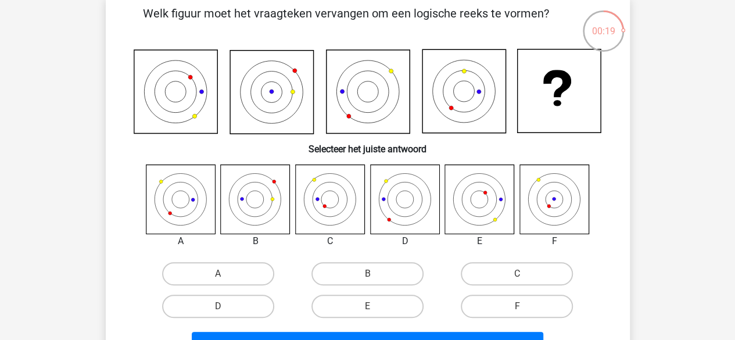
scroll to position [116, 0]
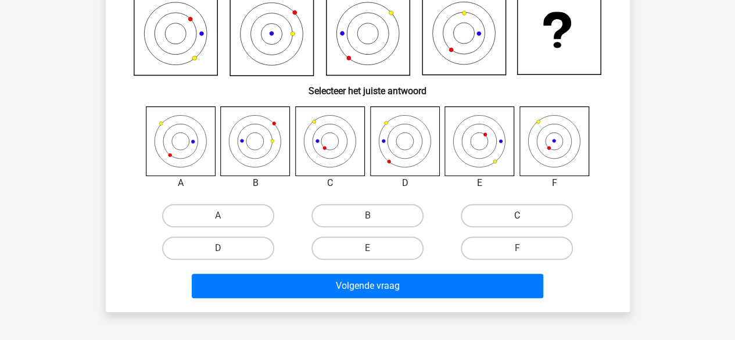
click at [521, 215] on label "C" at bounding box center [517, 215] width 112 height 23
click at [521, 216] on input "C" at bounding box center [521, 220] width 8 height 8
radio input "true"
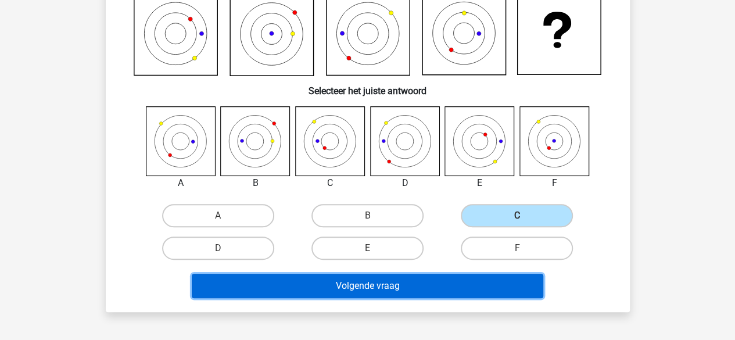
click at [406, 281] on button "Volgende vraag" at bounding box center [368, 286] width 352 height 24
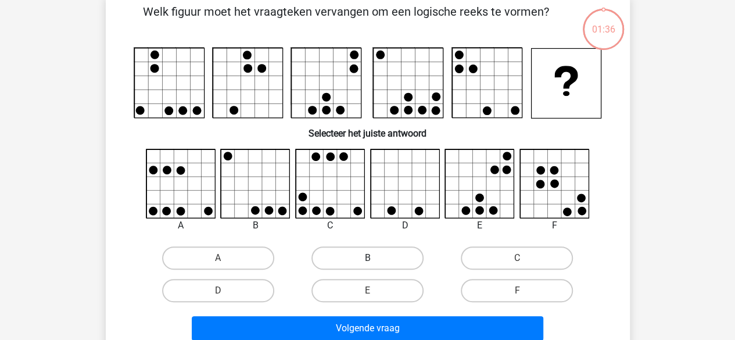
scroll to position [53, 0]
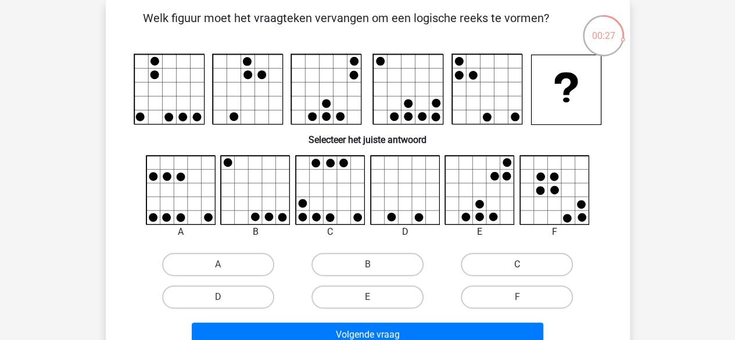
click at [514, 268] on label "C" at bounding box center [517, 264] width 112 height 23
click at [517, 268] on input "C" at bounding box center [521, 268] width 8 height 8
radio input "true"
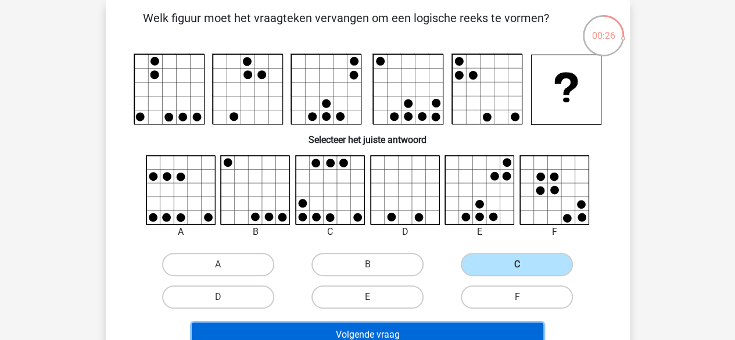
click at [430, 328] on button "Volgende vraag" at bounding box center [368, 334] width 352 height 24
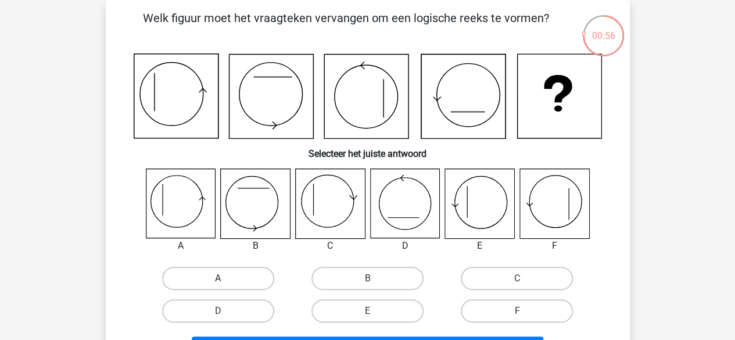
click at [224, 277] on label "A" at bounding box center [218, 278] width 112 height 23
click at [224, 278] on input "A" at bounding box center [222, 282] width 8 height 8
radio input "true"
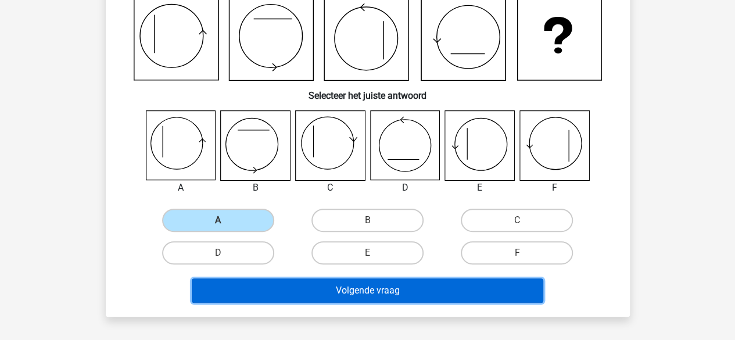
click at [414, 288] on button "Volgende vraag" at bounding box center [368, 290] width 352 height 24
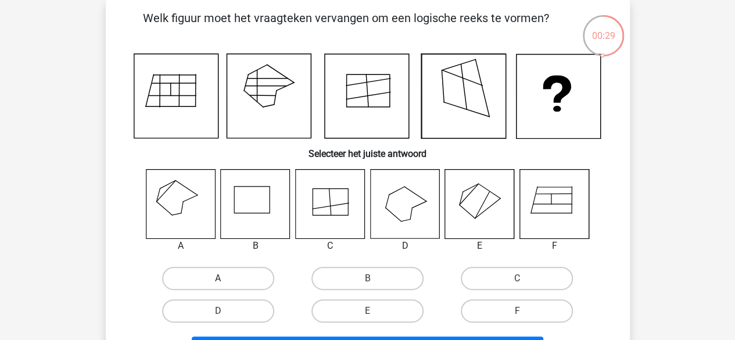
click at [234, 277] on label "A" at bounding box center [218, 278] width 112 height 23
click at [225, 278] on input "A" at bounding box center [222, 282] width 8 height 8
radio input "true"
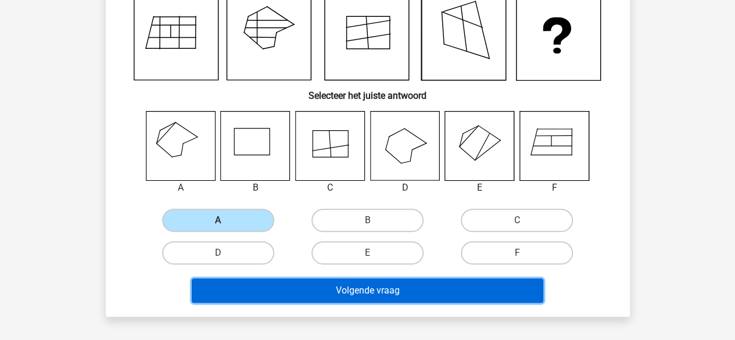
click at [459, 290] on button "Volgende vraag" at bounding box center [368, 290] width 352 height 24
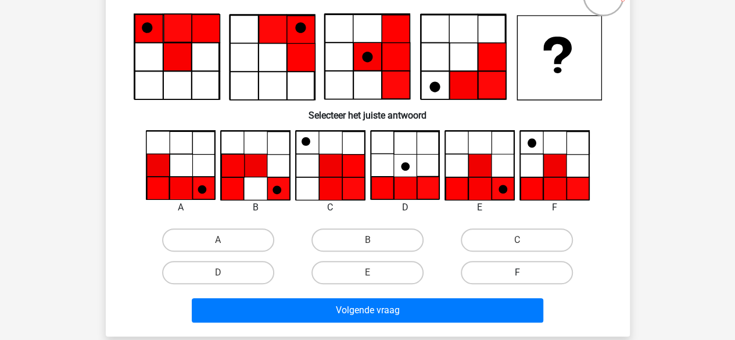
scroll to position [112, 0]
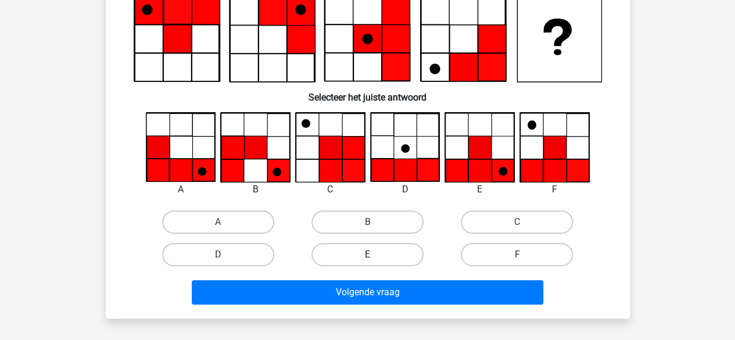
click at [377, 256] on label "E" at bounding box center [367, 254] width 112 height 23
click at [375, 256] on input "E" at bounding box center [371, 259] width 8 height 8
radio input "true"
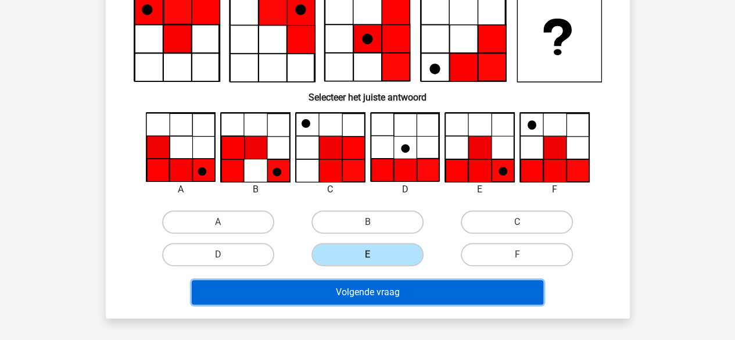
click at [344, 299] on button "Volgende vraag" at bounding box center [368, 292] width 352 height 24
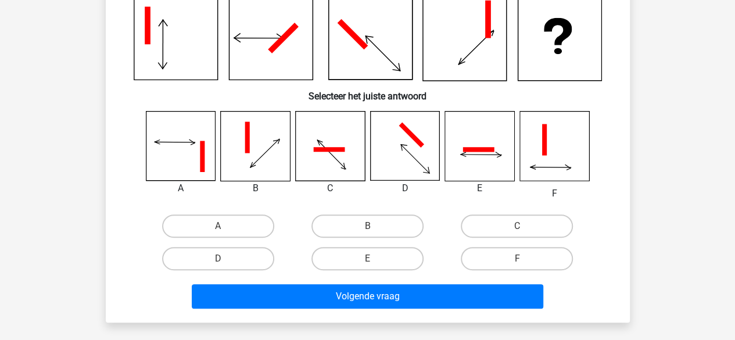
scroll to position [53, 0]
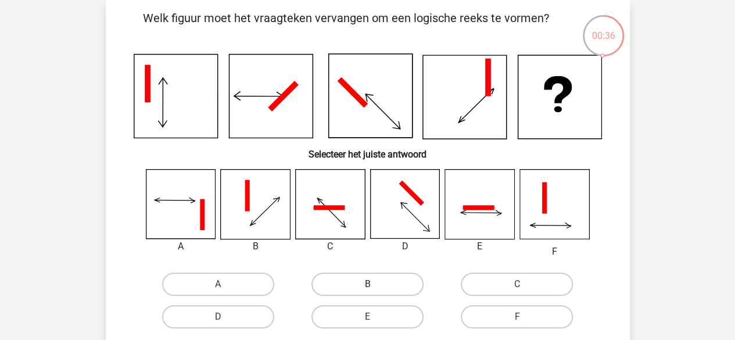
click at [388, 285] on label "B" at bounding box center [367, 284] width 112 height 23
click at [375, 285] on input "B" at bounding box center [371, 288] width 8 height 8
radio input "true"
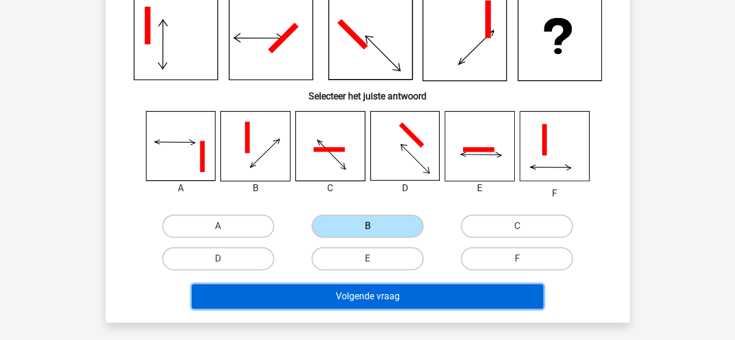
click at [403, 301] on button "Volgende vraag" at bounding box center [368, 296] width 352 height 24
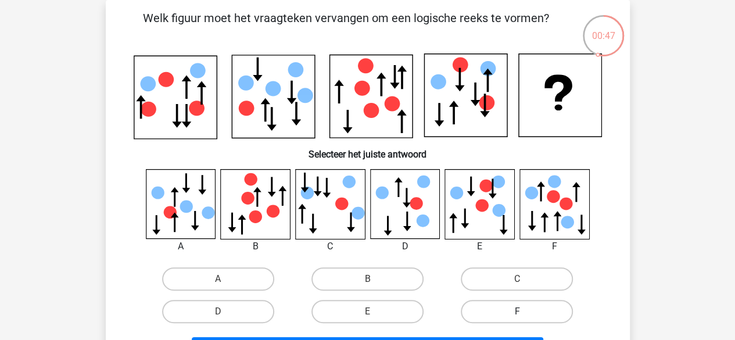
click at [479, 309] on label "F" at bounding box center [517, 311] width 112 height 23
click at [517, 311] on input "F" at bounding box center [521, 315] width 8 height 8
radio input "true"
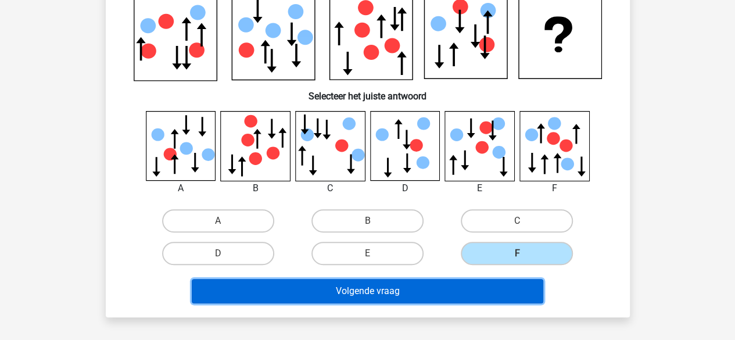
click at [475, 291] on button "Volgende vraag" at bounding box center [368, 291] width 352 height 24
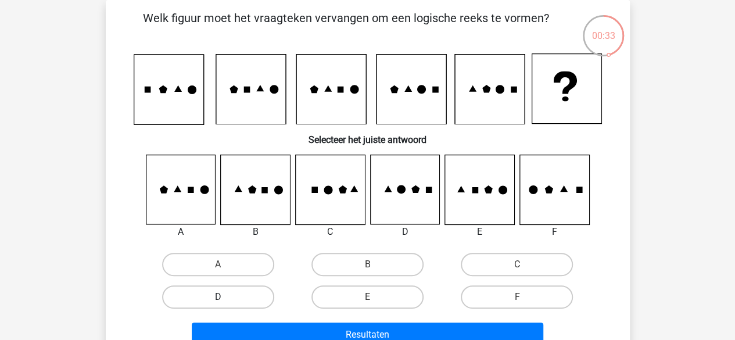
click at [225, 276] on div "D" at bounding box center [218, 264] width 140 height 23
click at [230, 304] on label "D" at bounding box center [218, 296] width 112 height 23
click at [225, 304] on input "D" at bounding box center [222, 301] width 8 height 8
radio input "true"
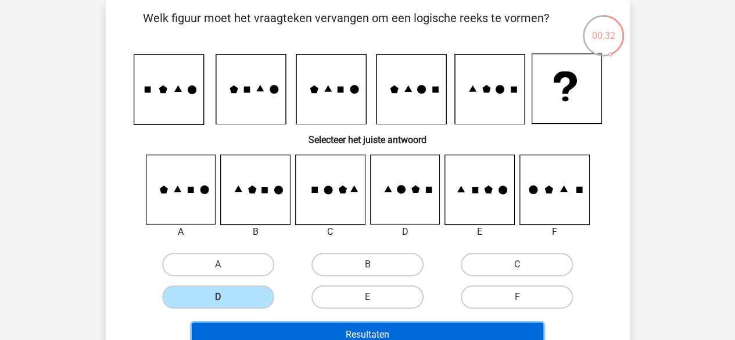
click at [353, 326] on button "Resultaten" at bounding box center [368, 334] width 352 height 24
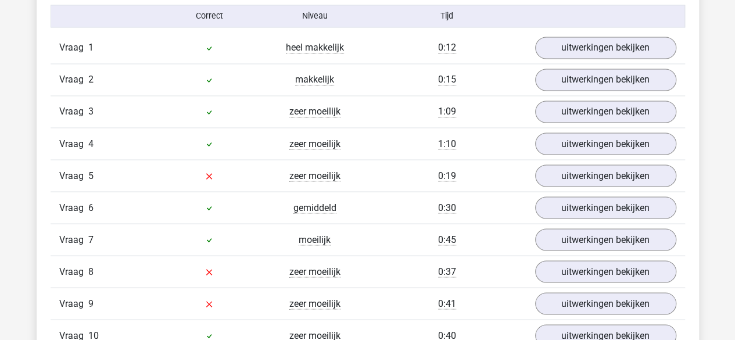
scroll to position [988, 0]
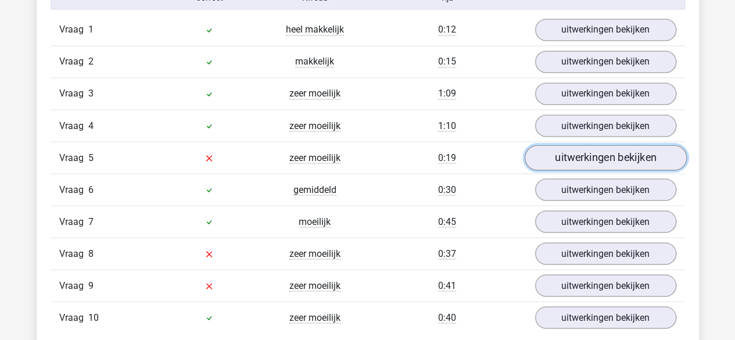
click at [580, 158] on link "uitwerkingen bekijken" at bounding box center [605, 158] width 162 height 26
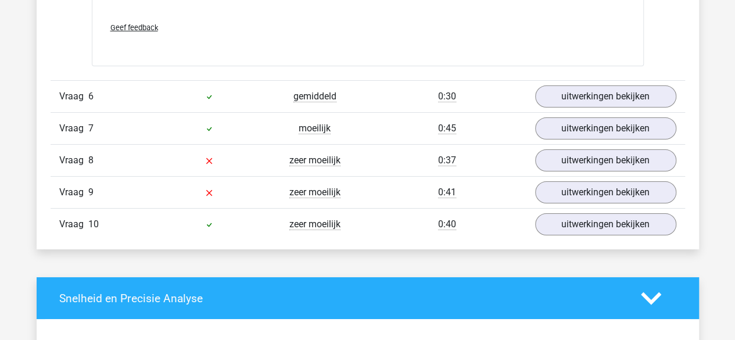
scroll to position [2092, 0]
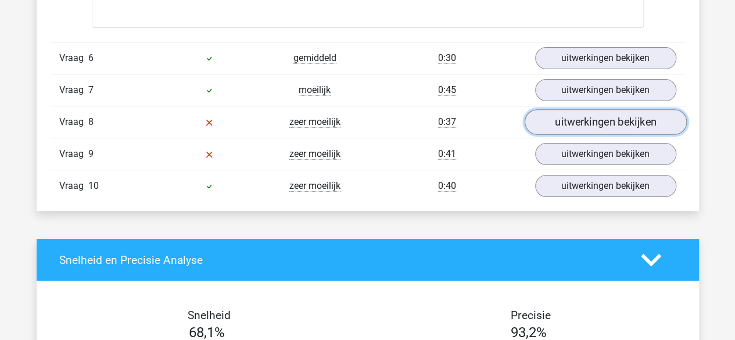
click at [580, 121] on link "uitwerkingen bekijken" at bounding box center [605, 122] width 162 height 26
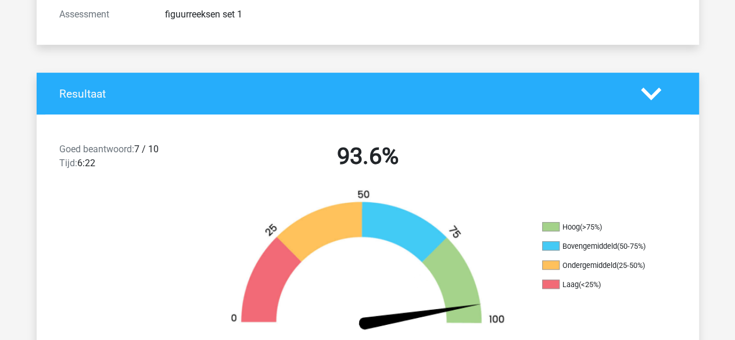
scroll to position [0, 0]
